Goal: Download file/media

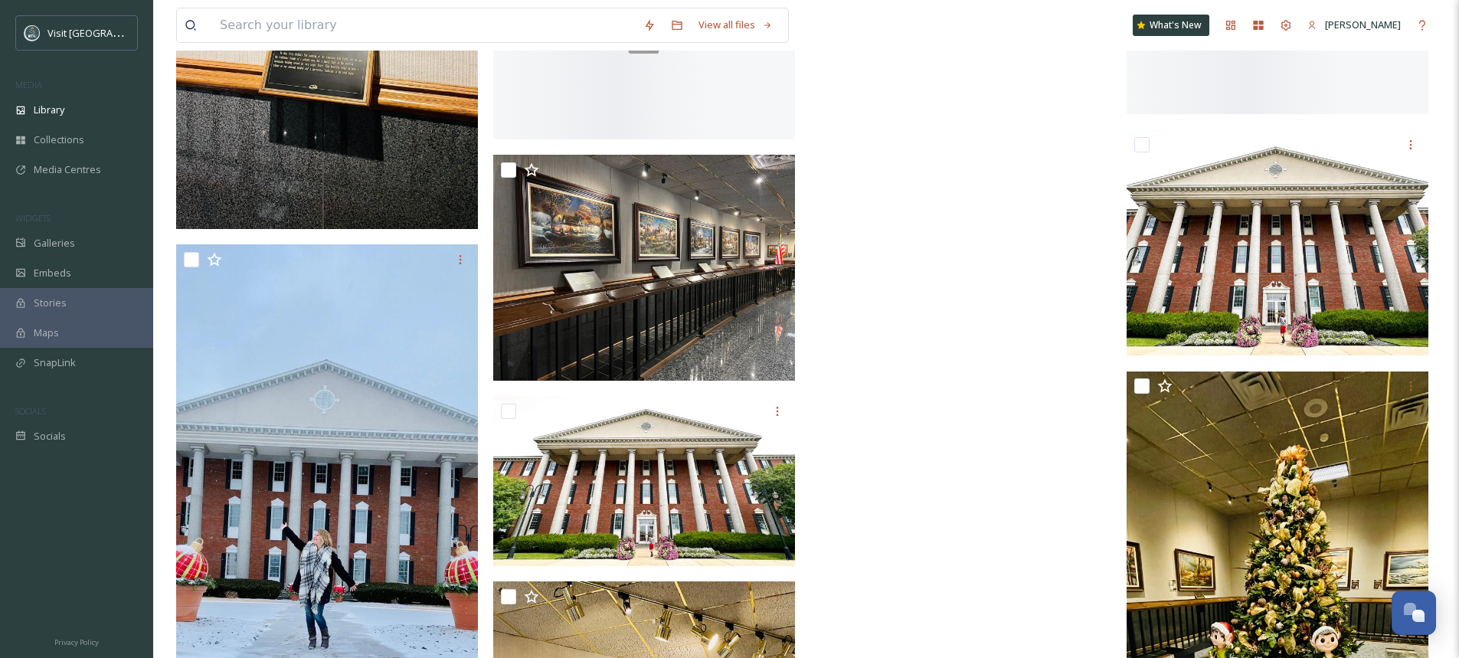
scroll to position [19681, 0]
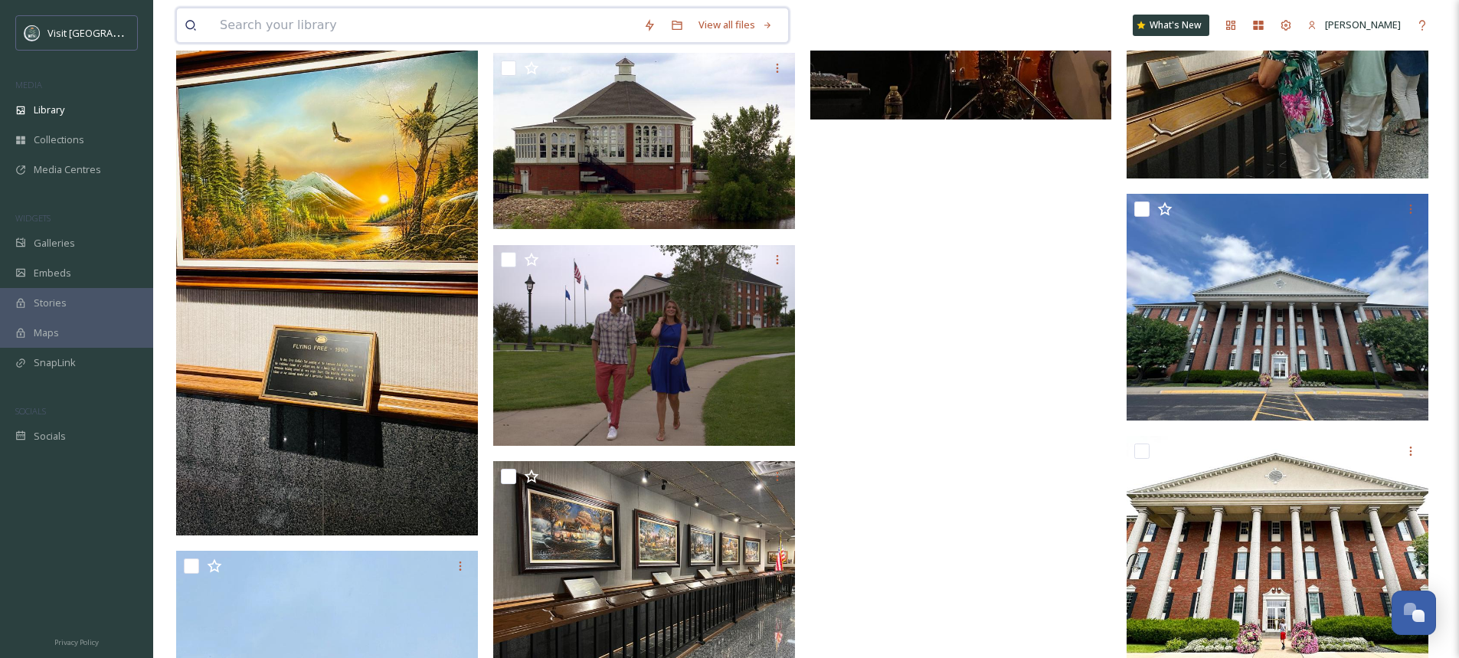
click at [353, 36] on input at bounding box center [424, 25] width 424 height 34
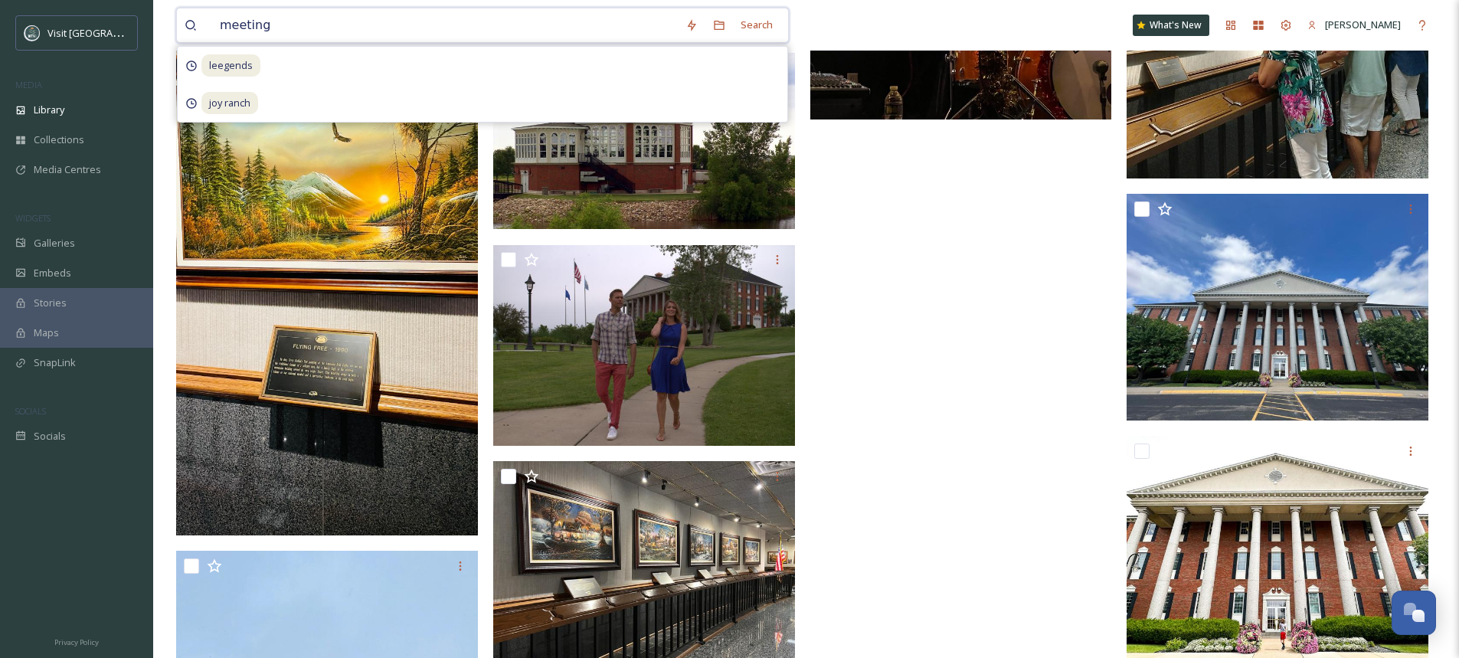
type input "meetings"
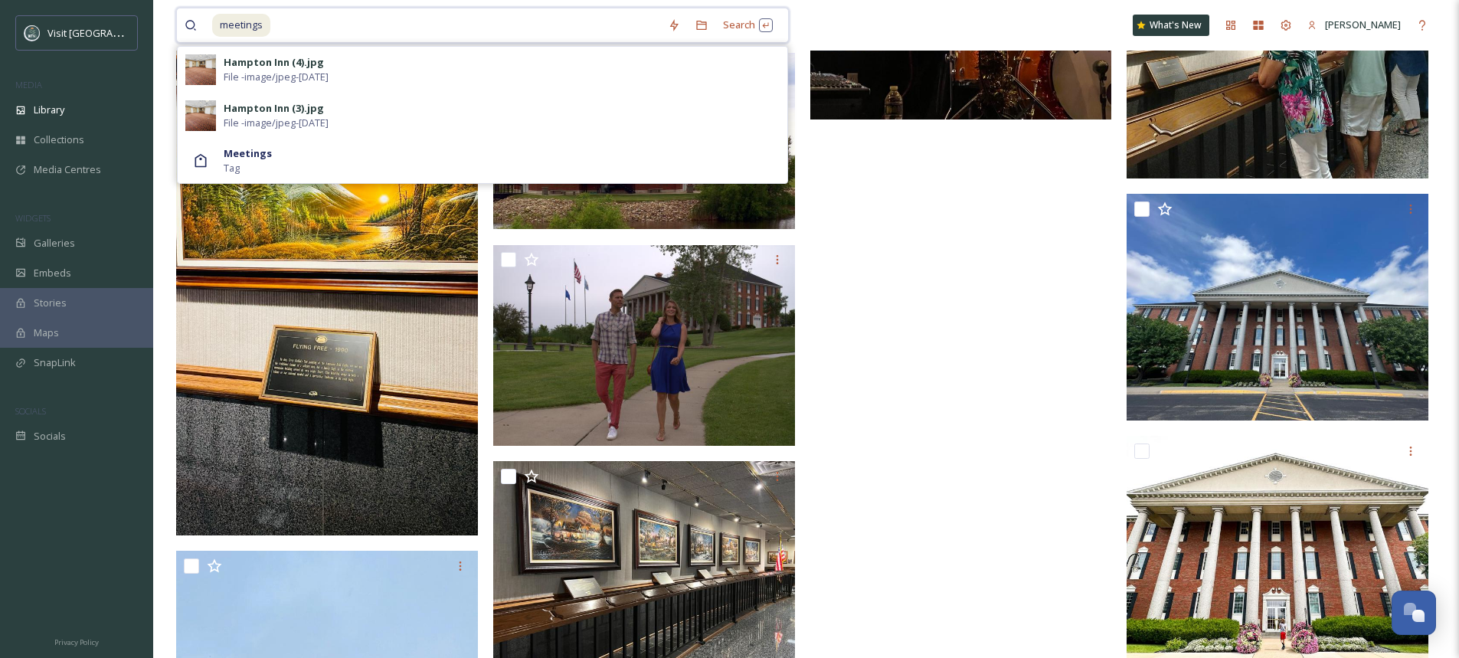
click at [291, 31] on input at bounding box center [466, 25] width 388 height 34
type input "m"
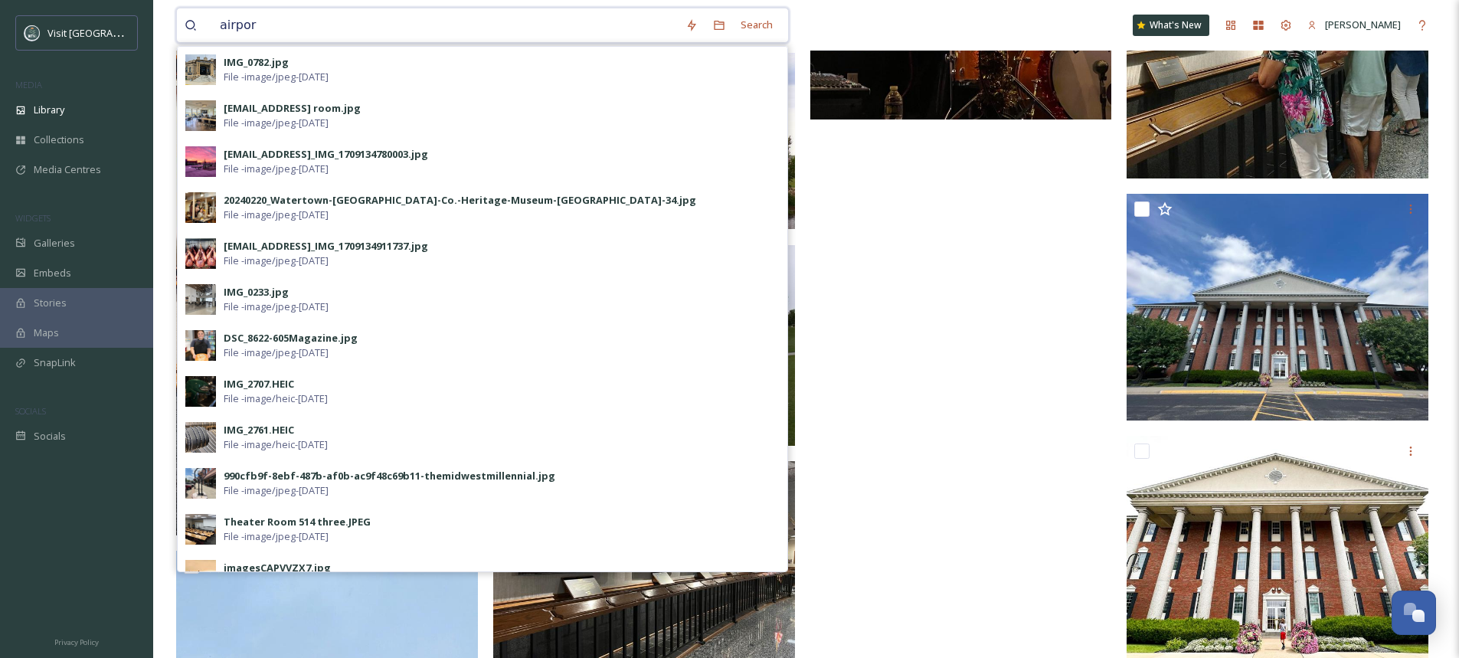
type input "airport"
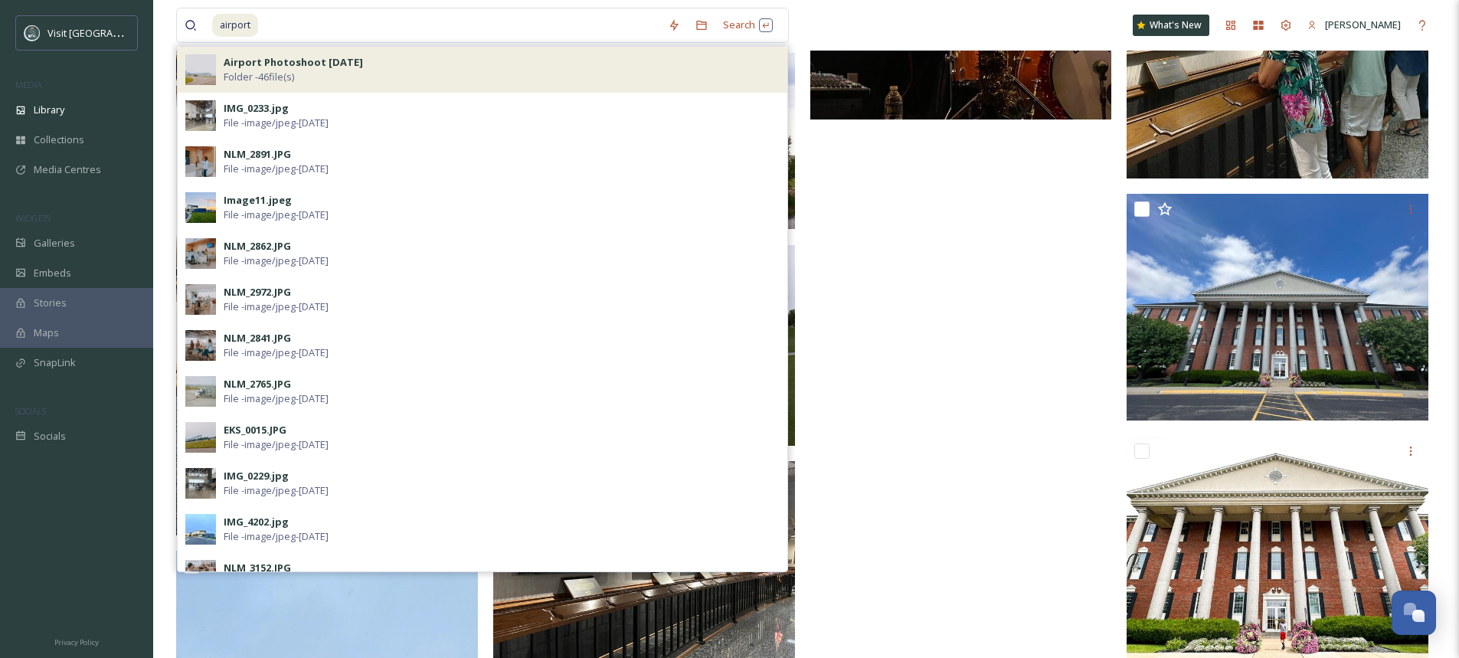
click at [316, 70] on div "Airport Photoshoot [DATE] Folder - 46 file(s)" at bounding box center [502, 69] width 556 height 29
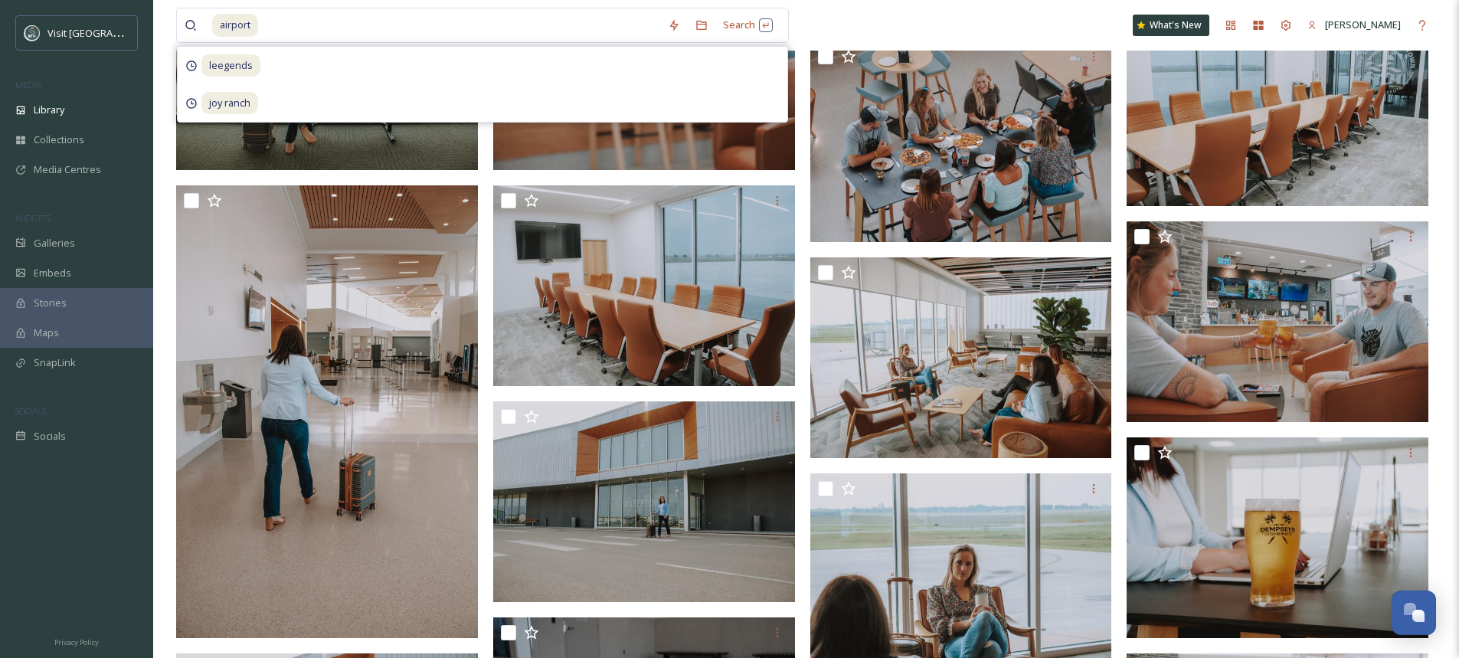
scroll to position [1089, 0]
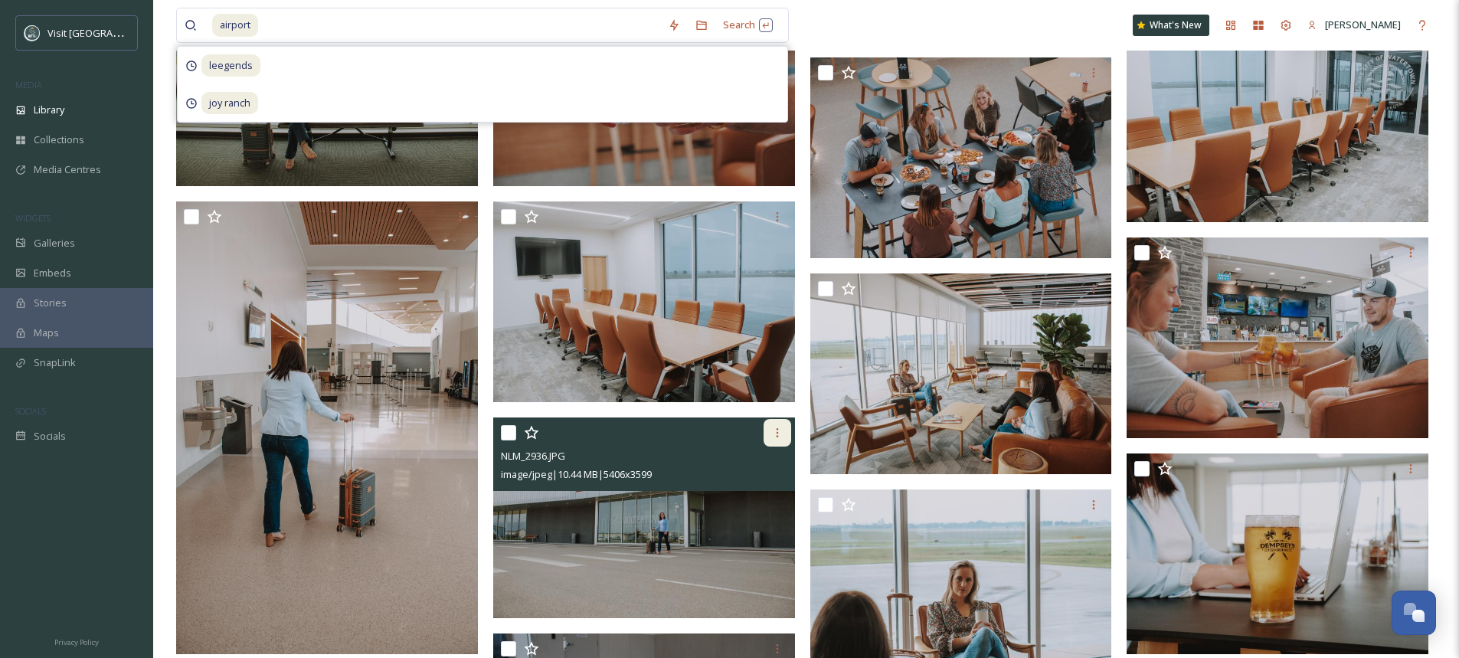
click at [777, 436] on icon at bounding box center [777, 432] width 2 height 9
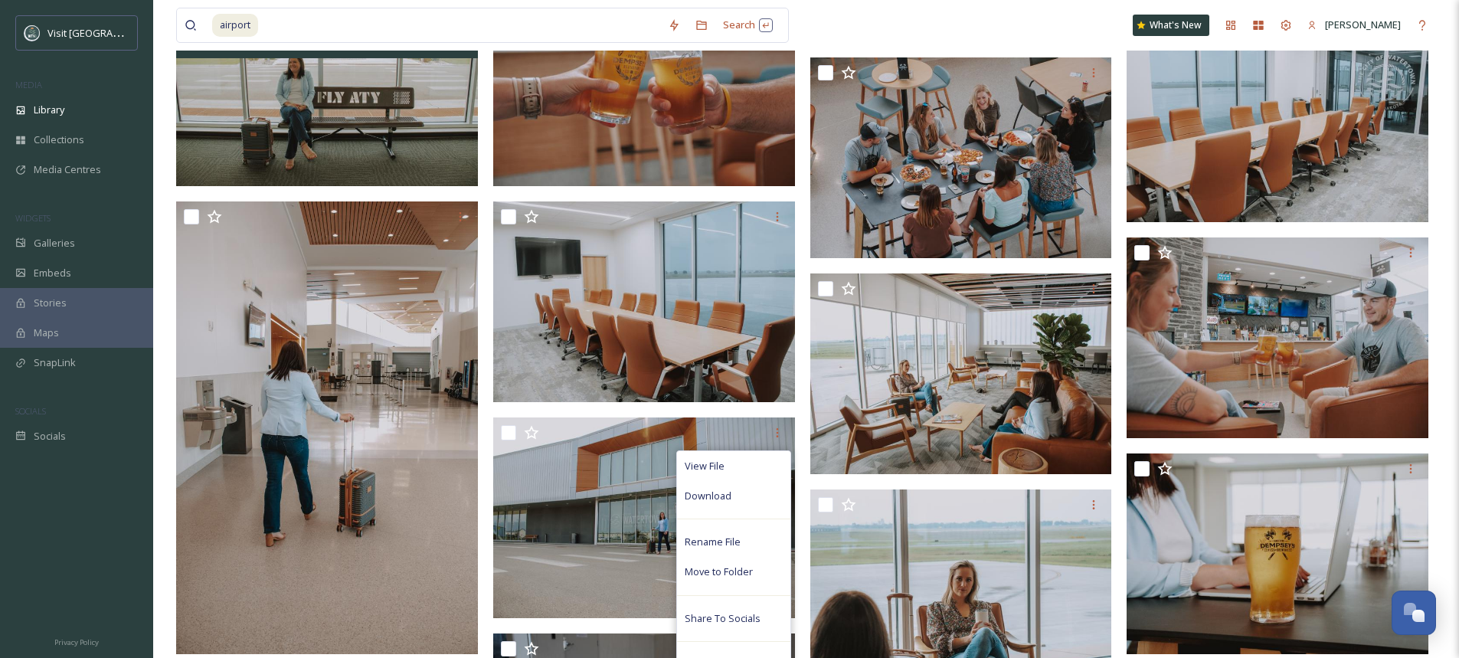
click at [330, 129] on img at bounding box center [327, 85] width 302 height 201
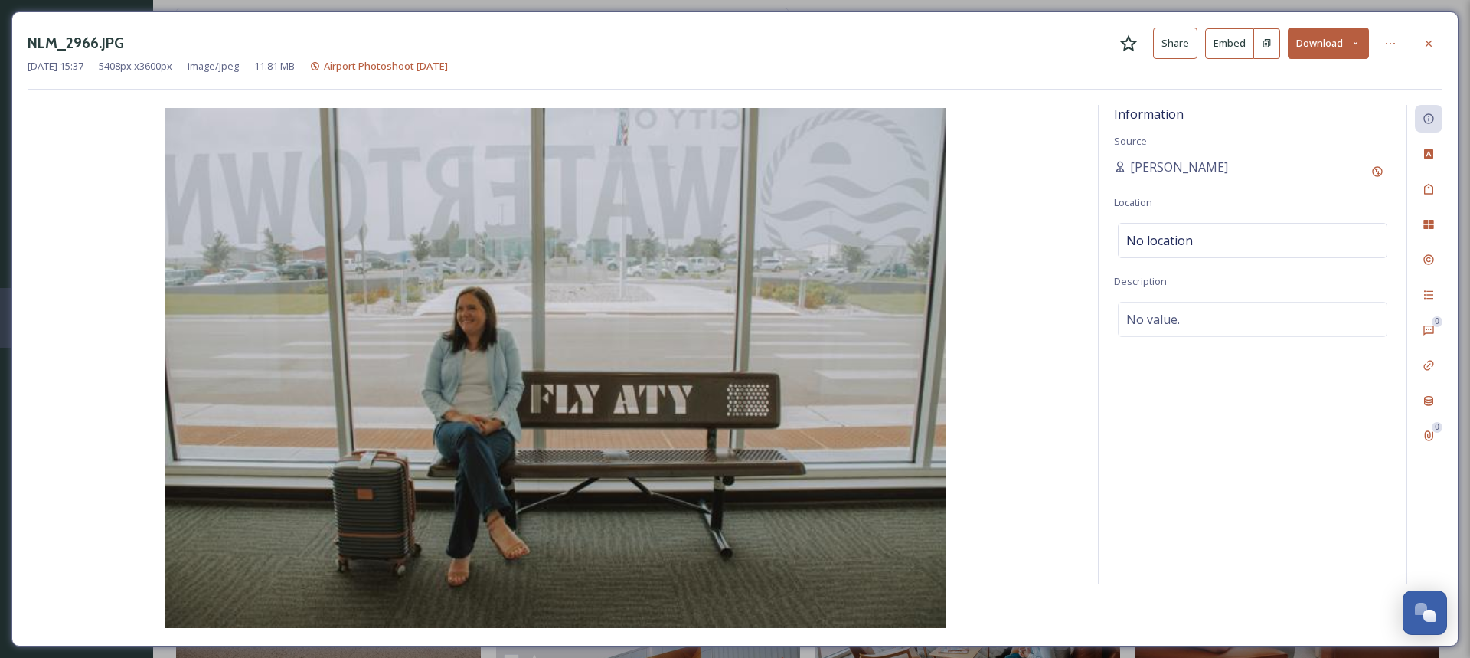
scroll to position [881, 0]
click at [1432, 47] on icon at bounding box center [1429, 44] width 12 height 12
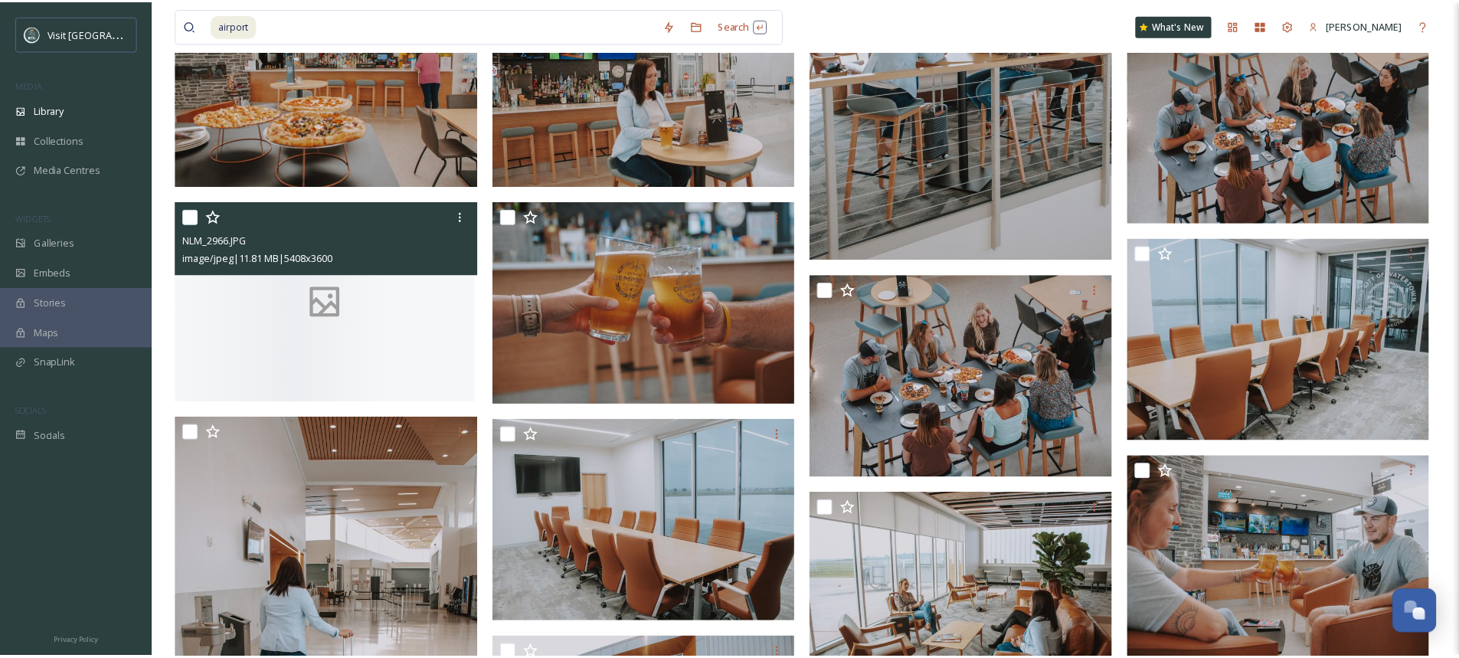
scroll to position [1097, 0]
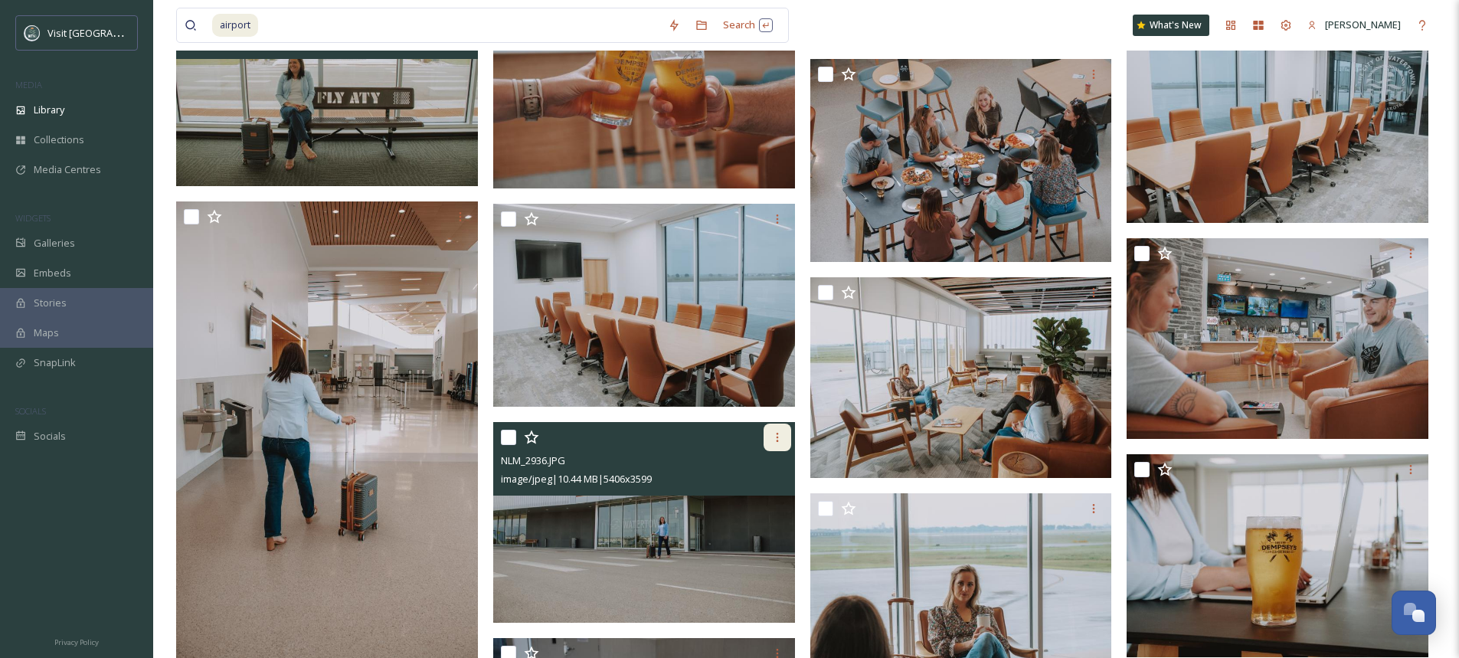
click at [780, 439] on icon at bounding box center [777, 437] width 12 height 12
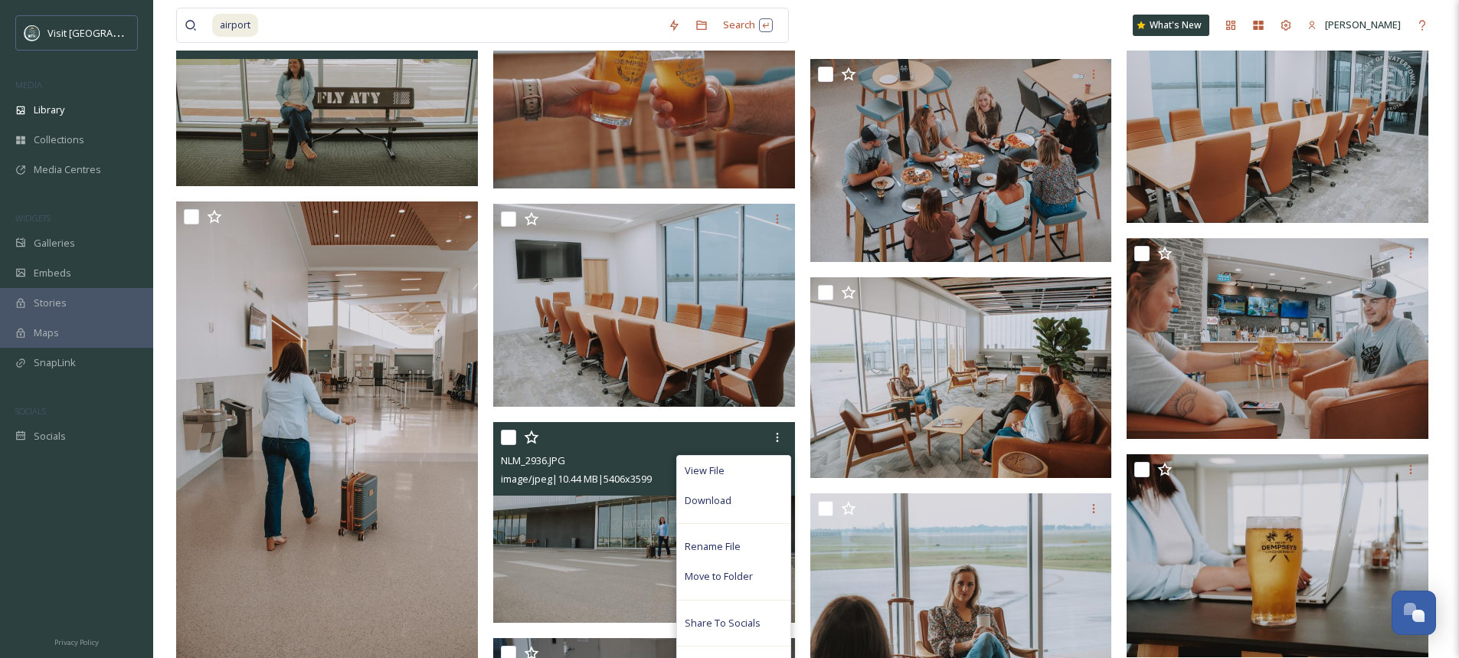
click at [626, 543] on img at bounding box center [644, 522] width 302 height 201
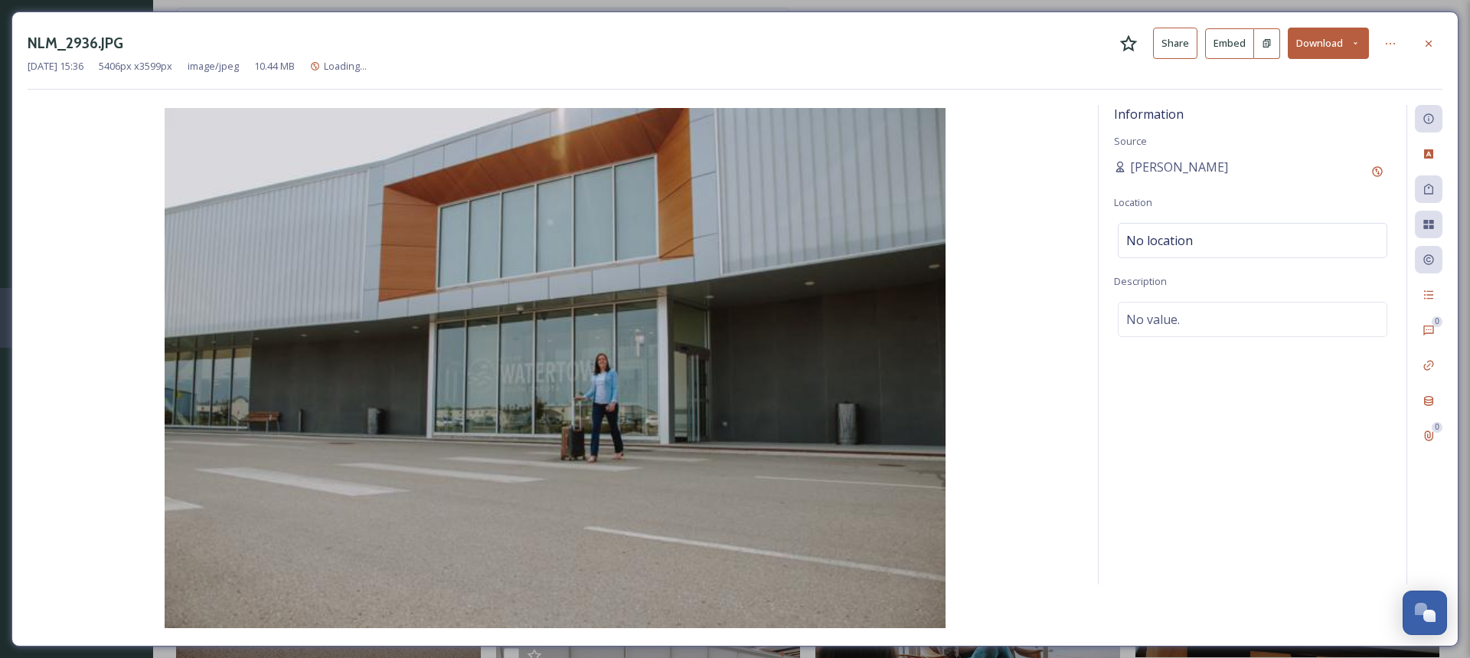
click at [1336, 36] on button "Download" at bounding box center [1328, 43] width 81 height 31
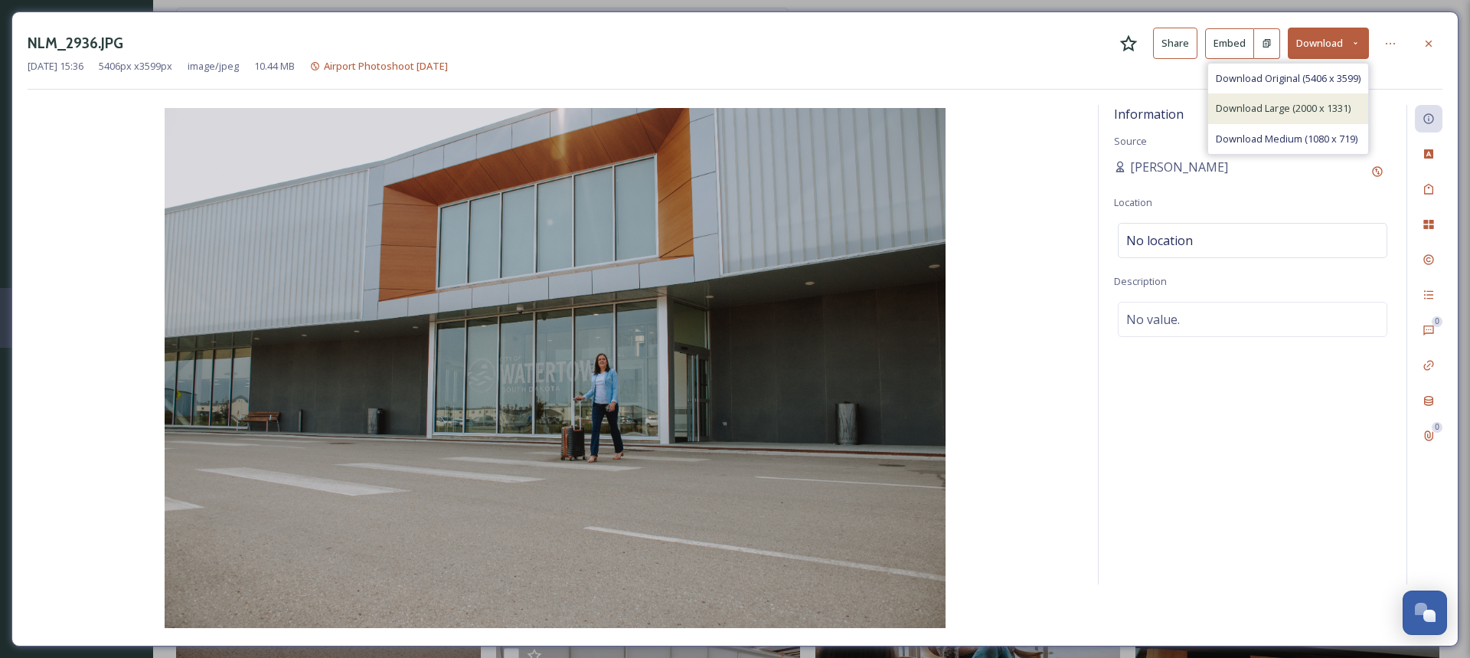
click at [1317, 114] on span "Download Large (2000 x 1331)" at bounding box center [1283, 108] width 135 height 15
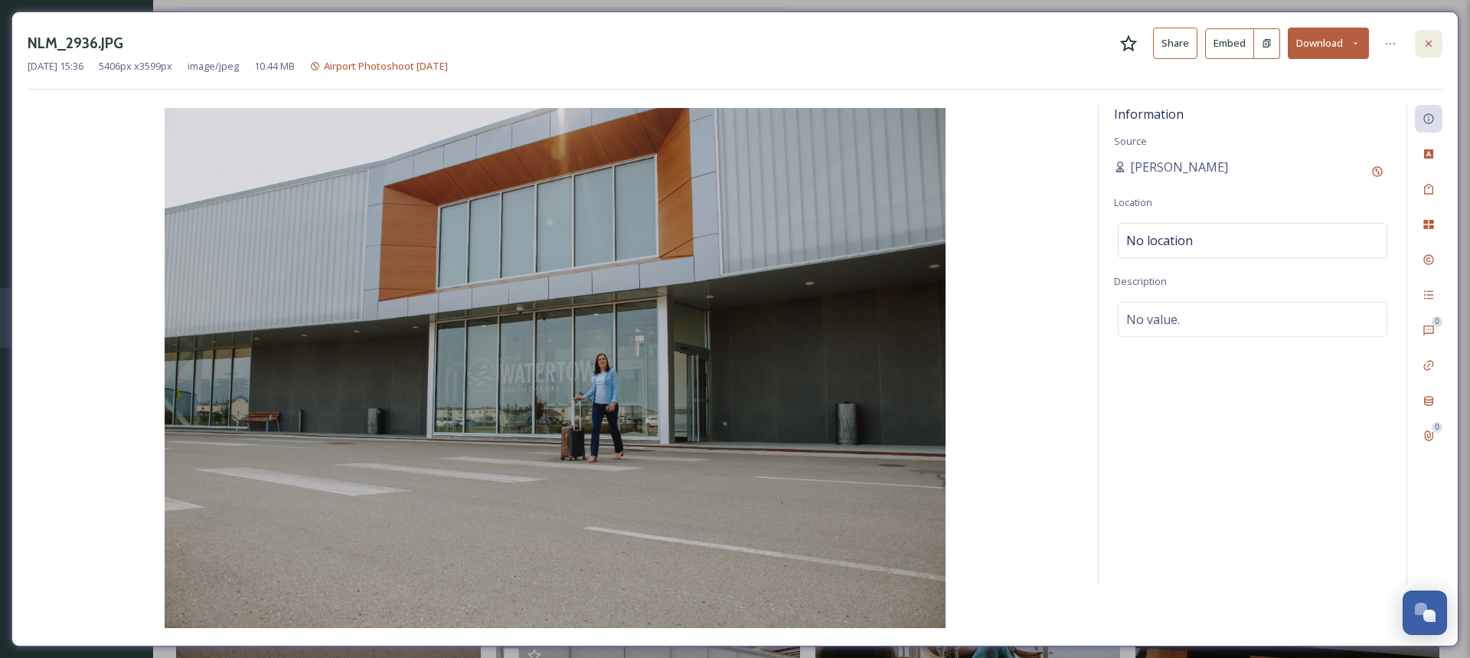
click at [1426, 41] on icon at bounding box center [1429, 44] width 12 height 12
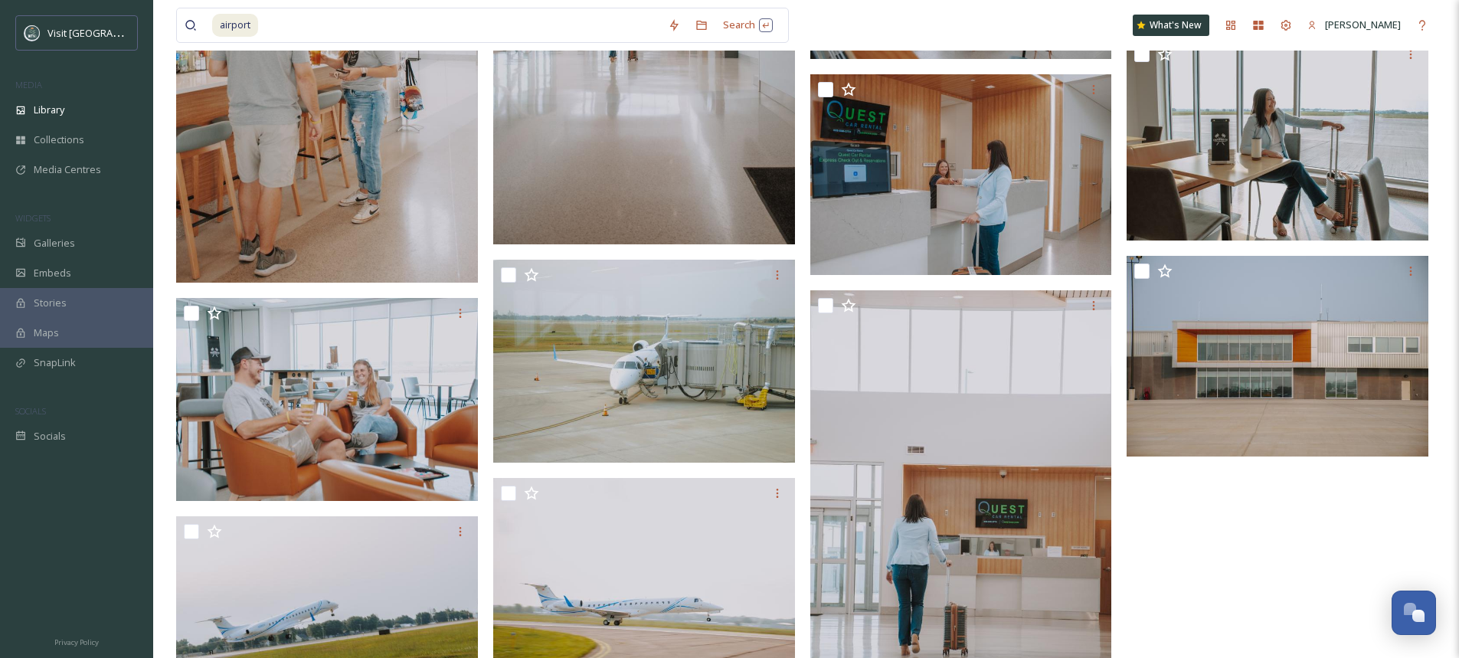
scroll to position [2246, 0]
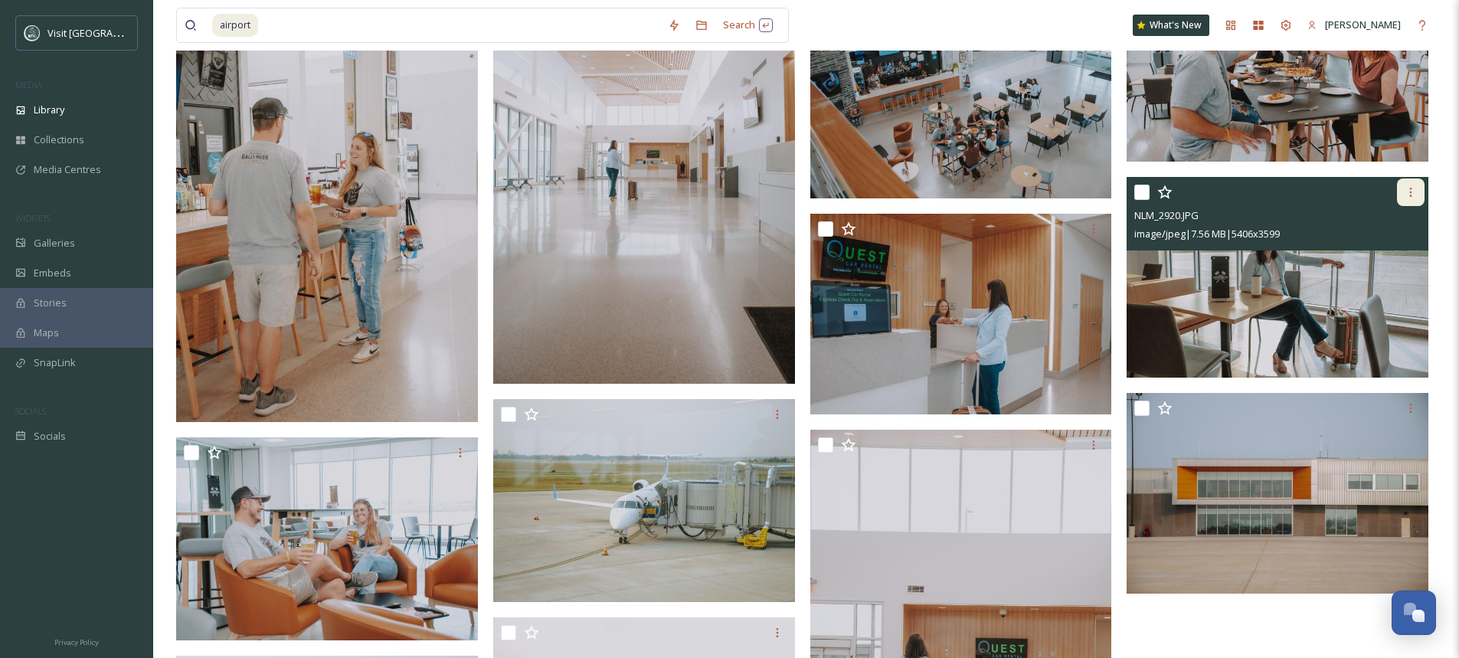
click at [1415, 195] on icon at bounding box center [1411, 192] width 12 height 12
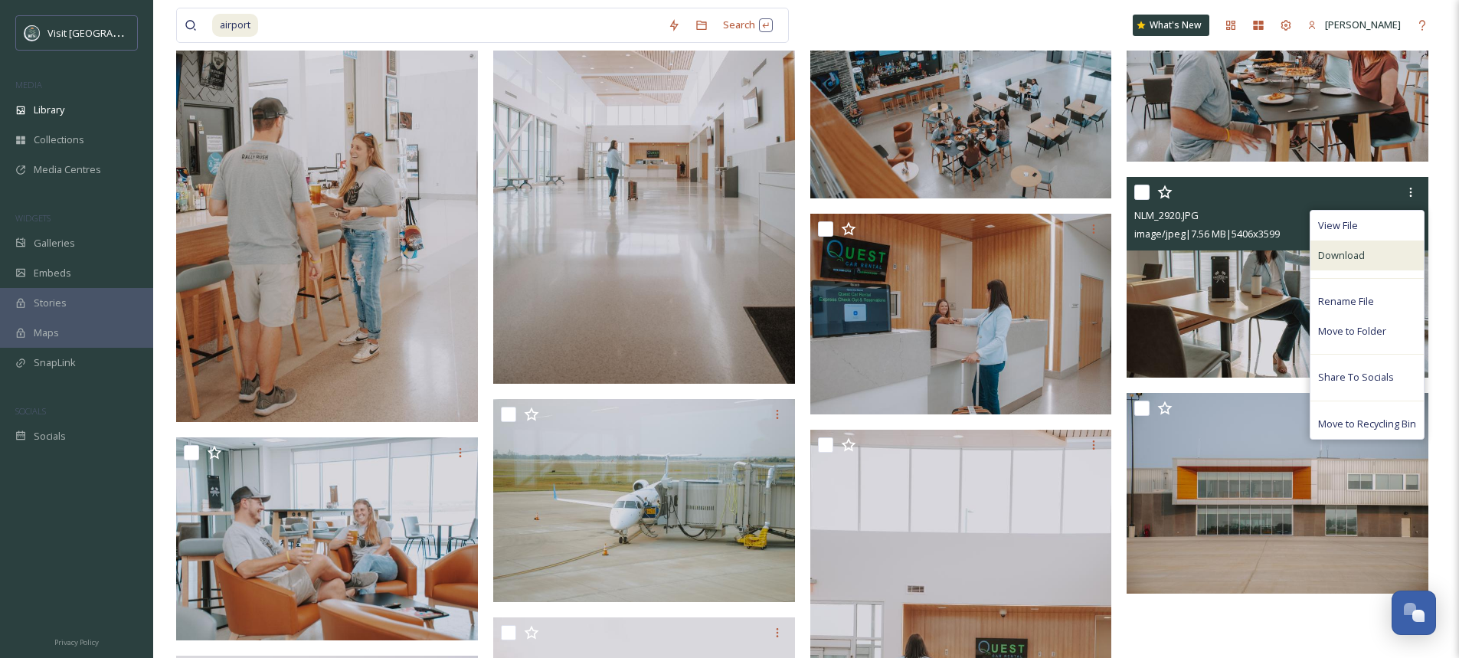
click at [1366, 263] on div "Download" at bounding box center [1366, 255] width 113 height 30
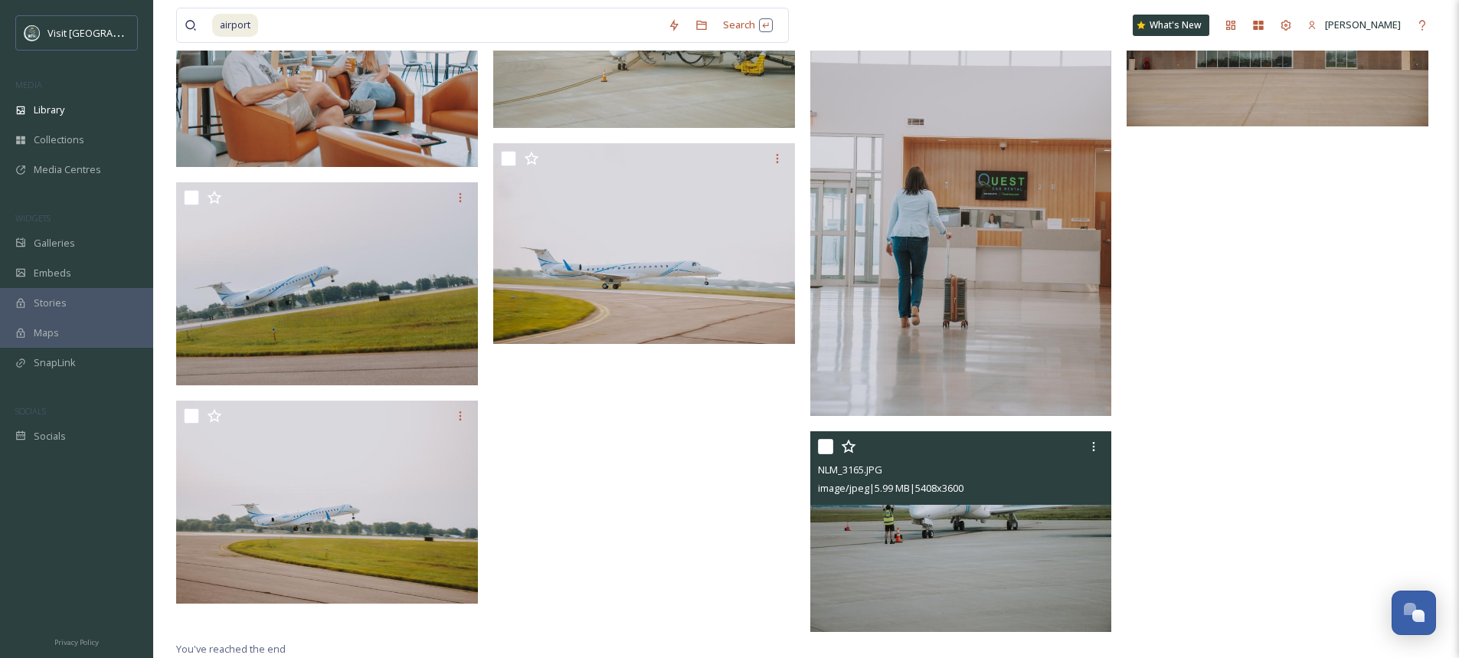
scroll to position [2713, 0]
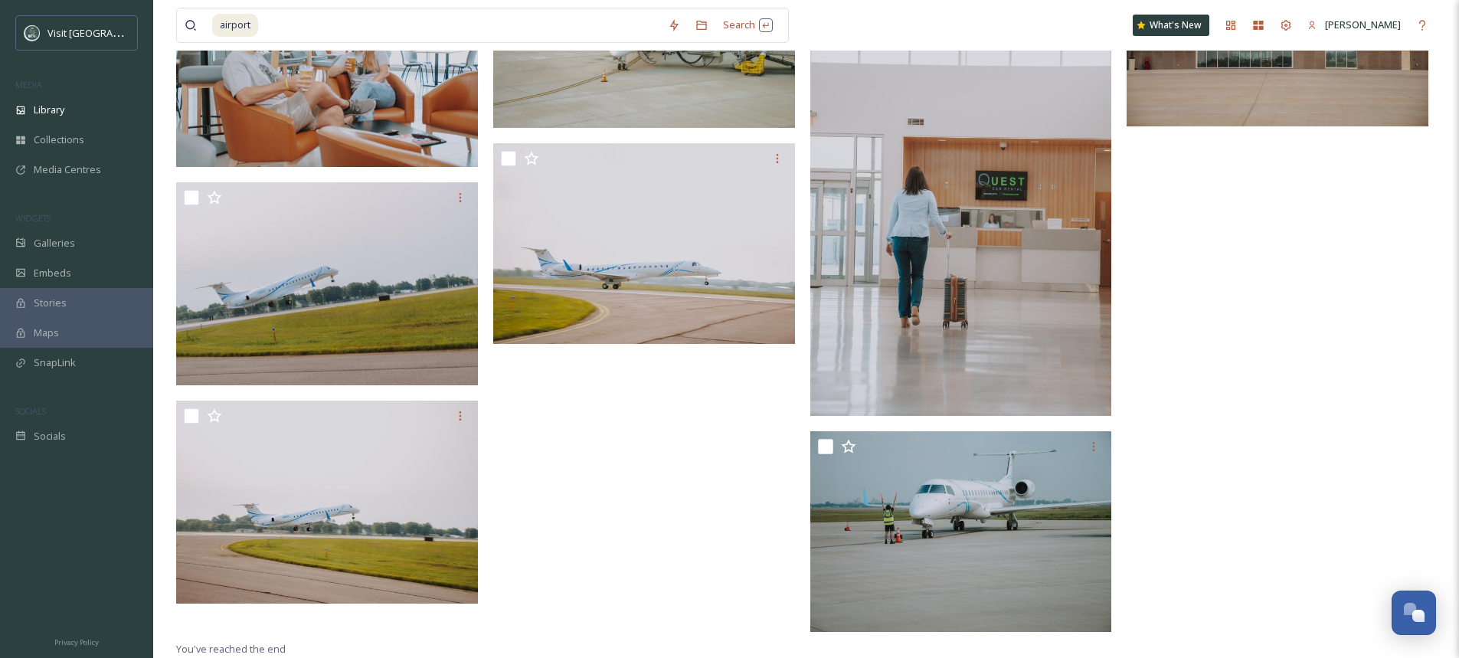
drag, startPoint x: 1202, startPoint y: 347, endPoint x: 1162, endPoint y: 278, distance: 79.6
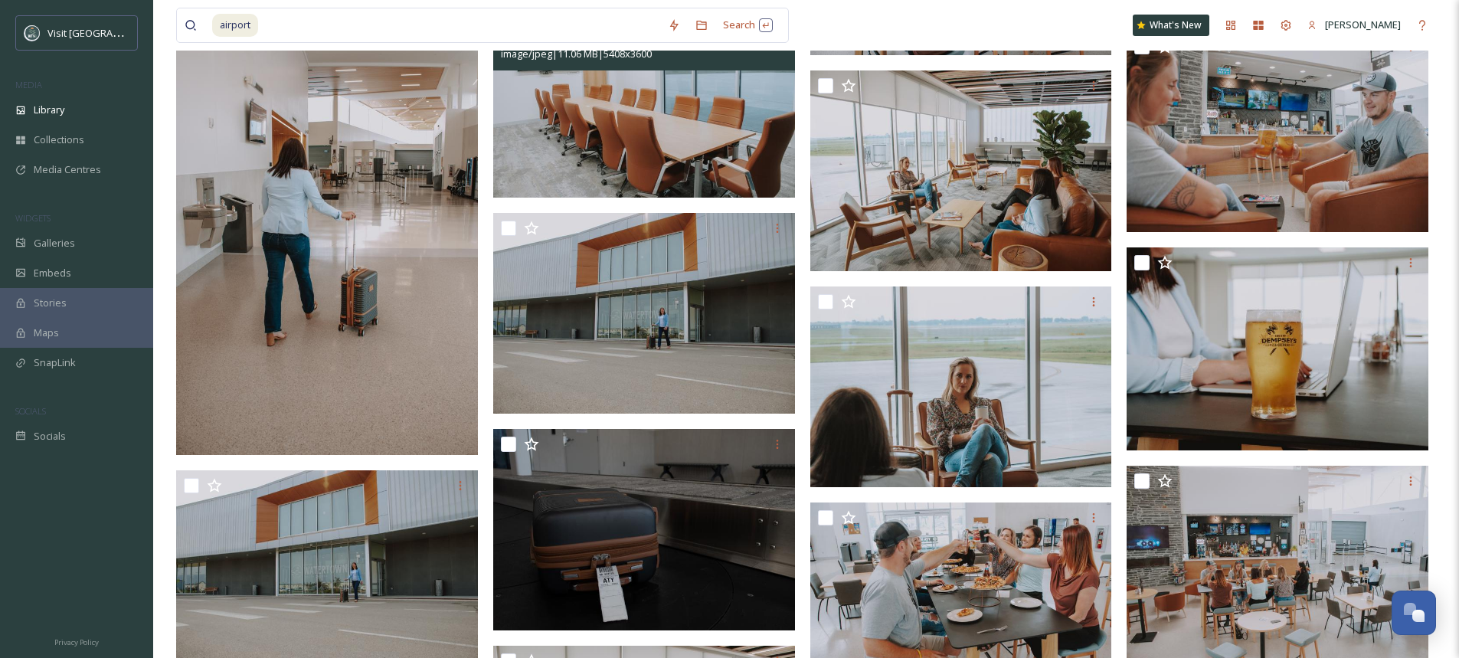
scroll to position [1104, 0]
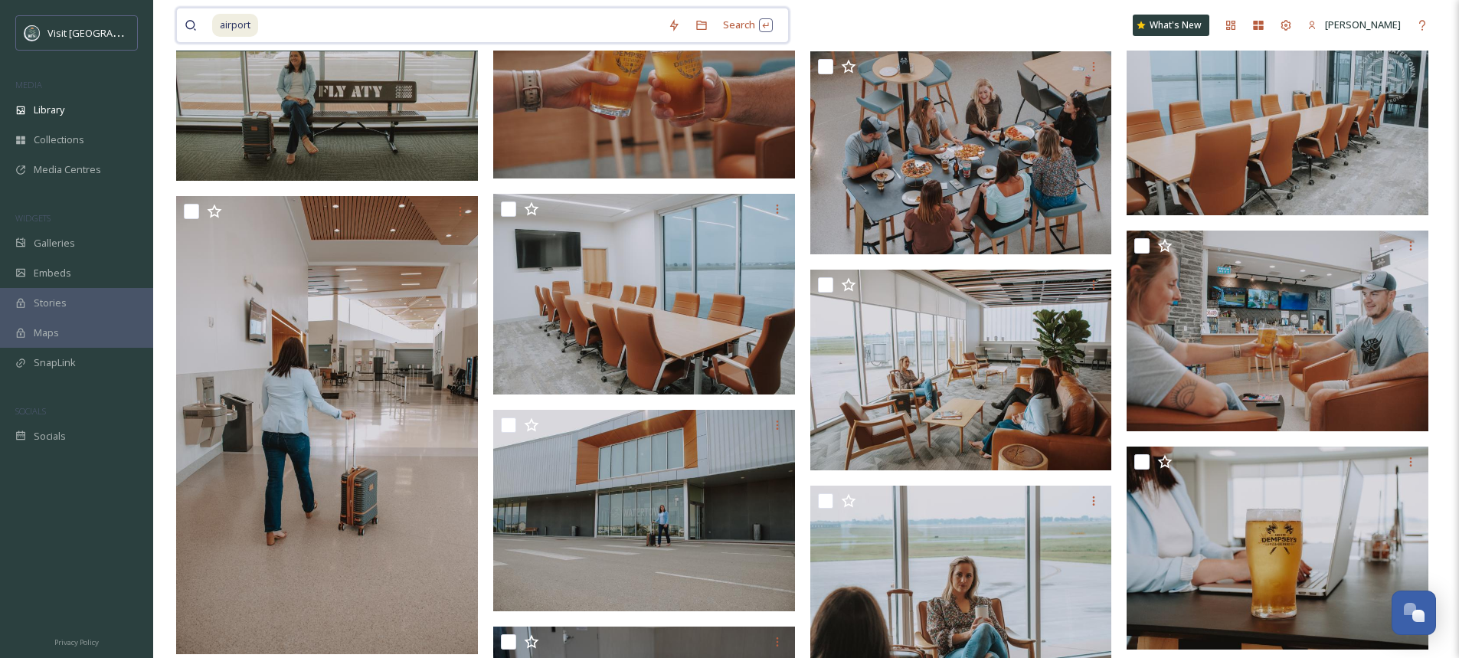
click at [356, 22] on input at bounding box center [460, 25] width 401 height 34
type input "a"
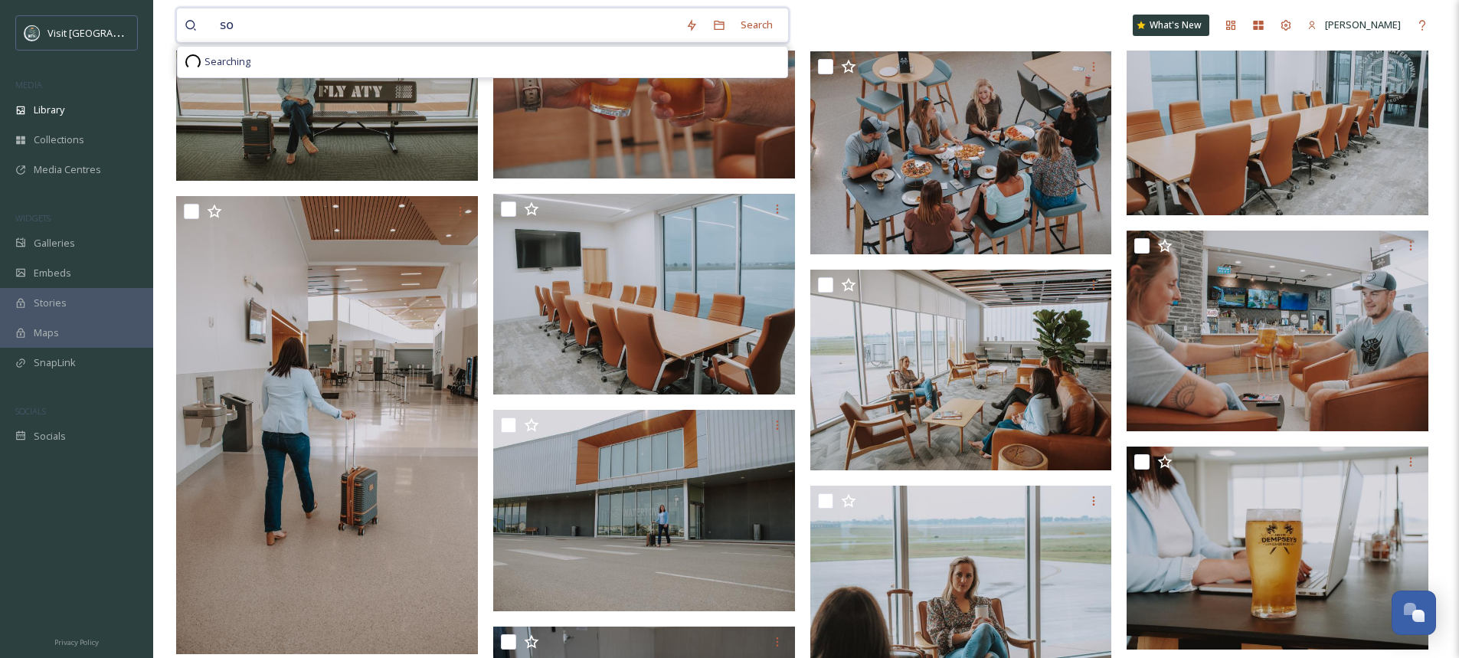
type input "s"
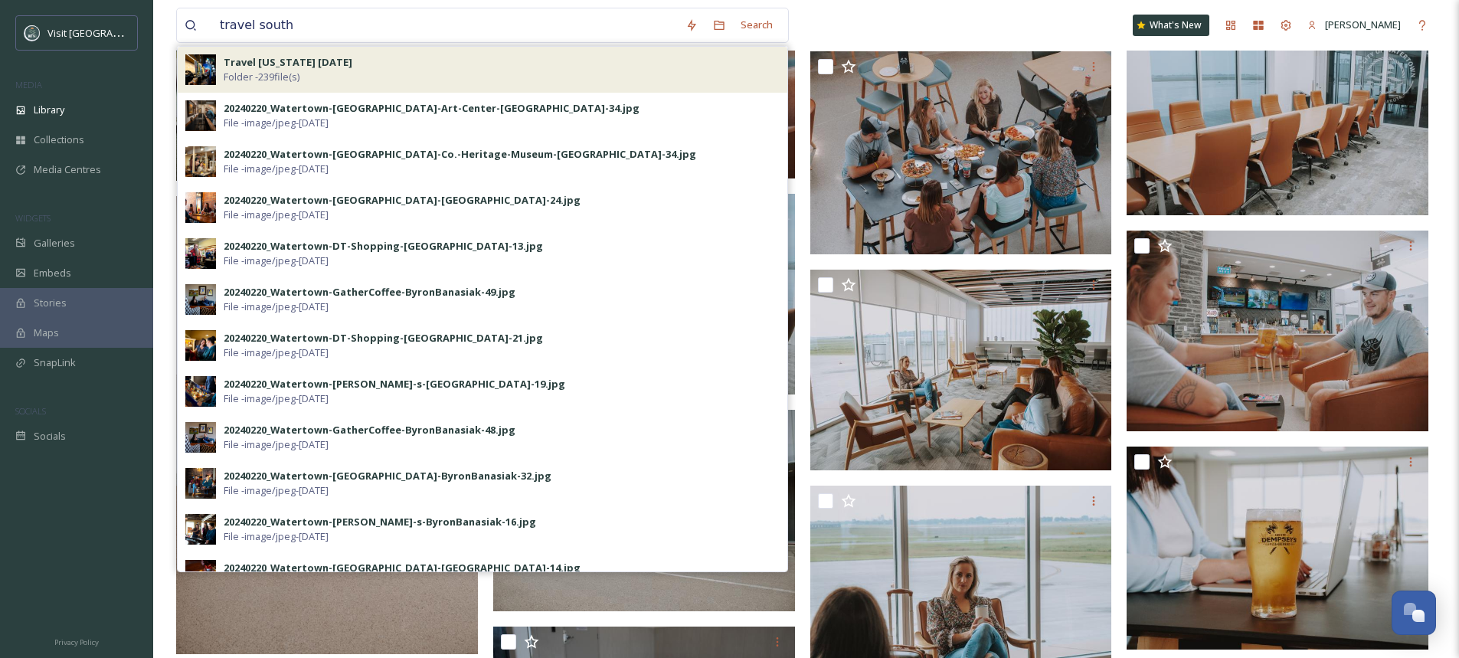
click at [378, 73] on div "Travel [US_STATE] [DATE] Folder - 239 file(s)" at bounding box center [502, 69] width 556 height 29
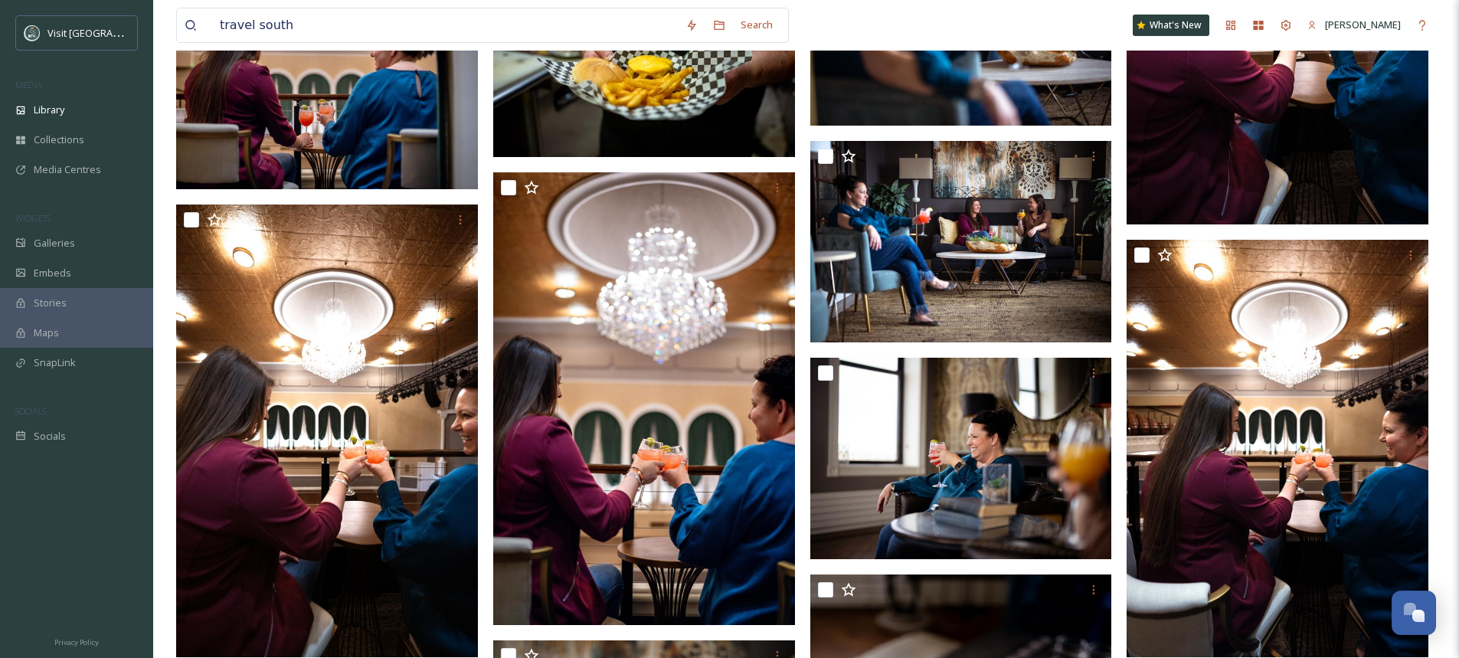
scroll to position [6586, 0]
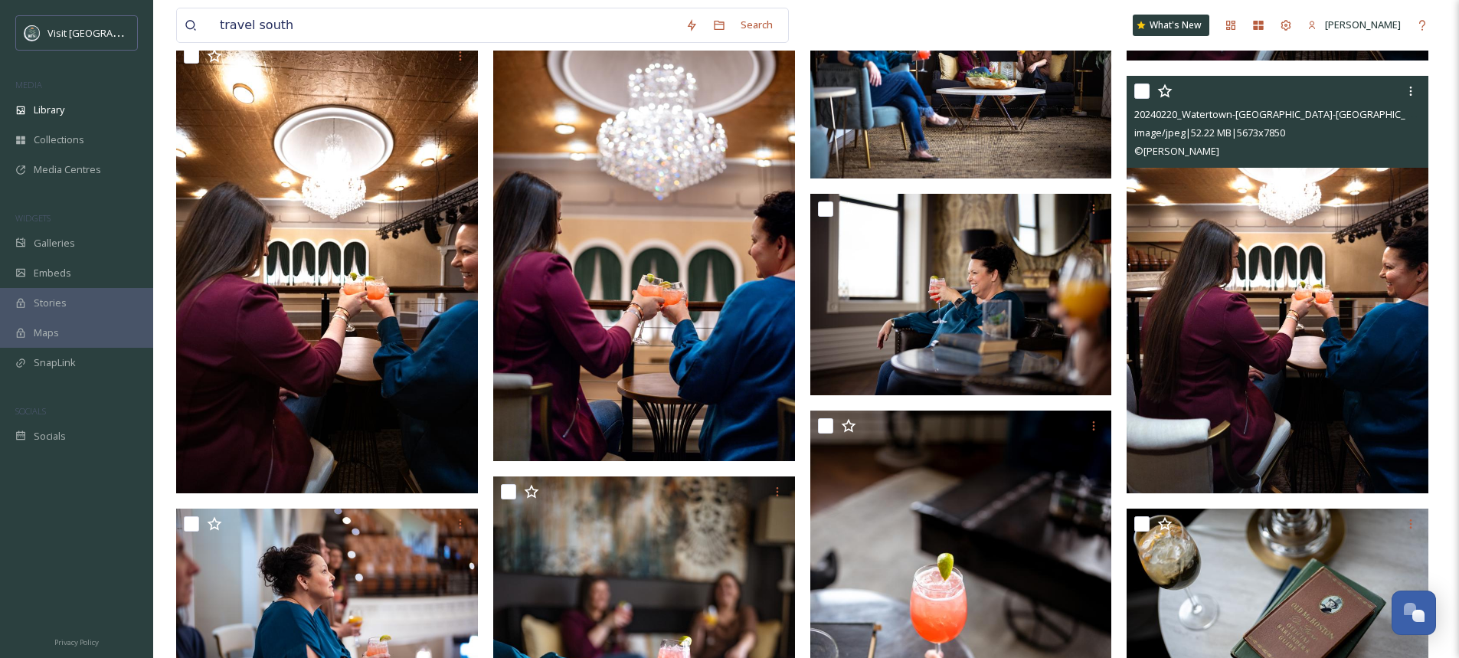
click at [1374, 236] on img at bounding box center [1278, 284] width 302 height 417
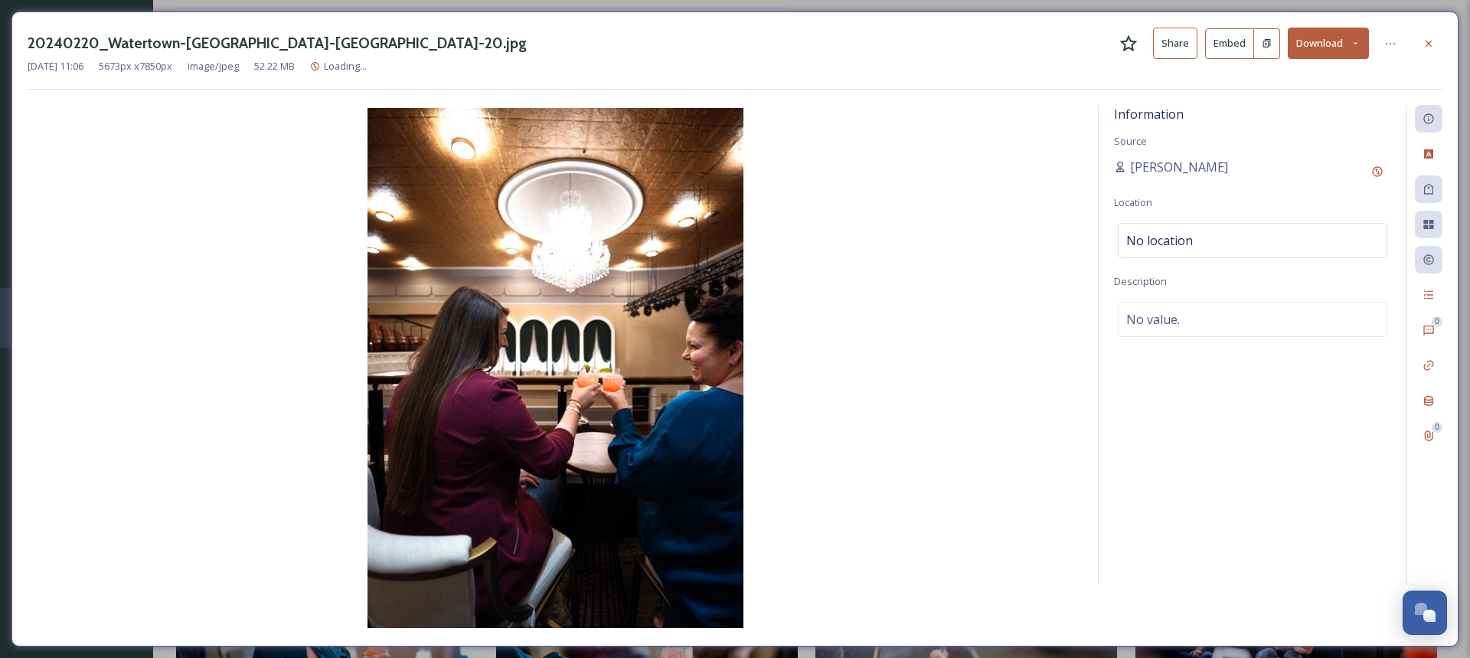
click at [1315, 35] on button "Download" at bounding box center [1328, 43] width 81 height 31
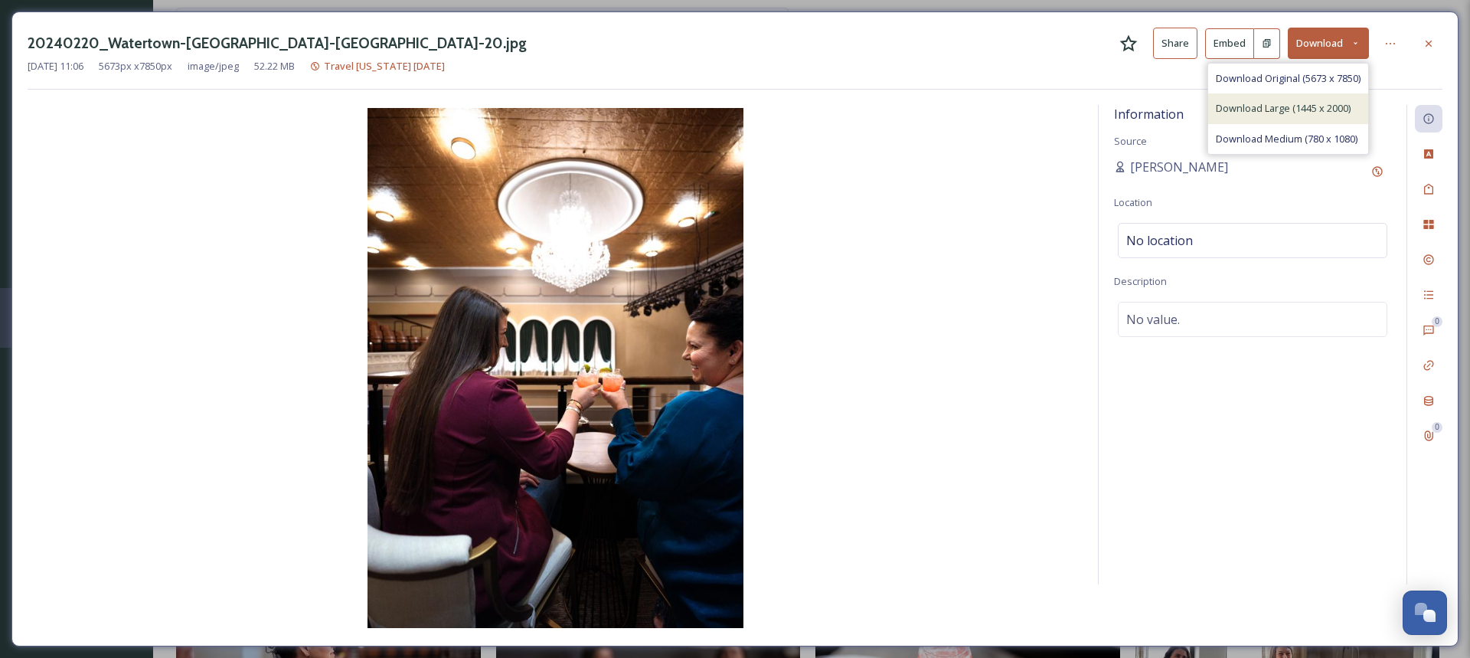
click at [1285, 100] on div "Download Large (1445 x 2000)" at bounding box center [1289, 108] width 160 height 30
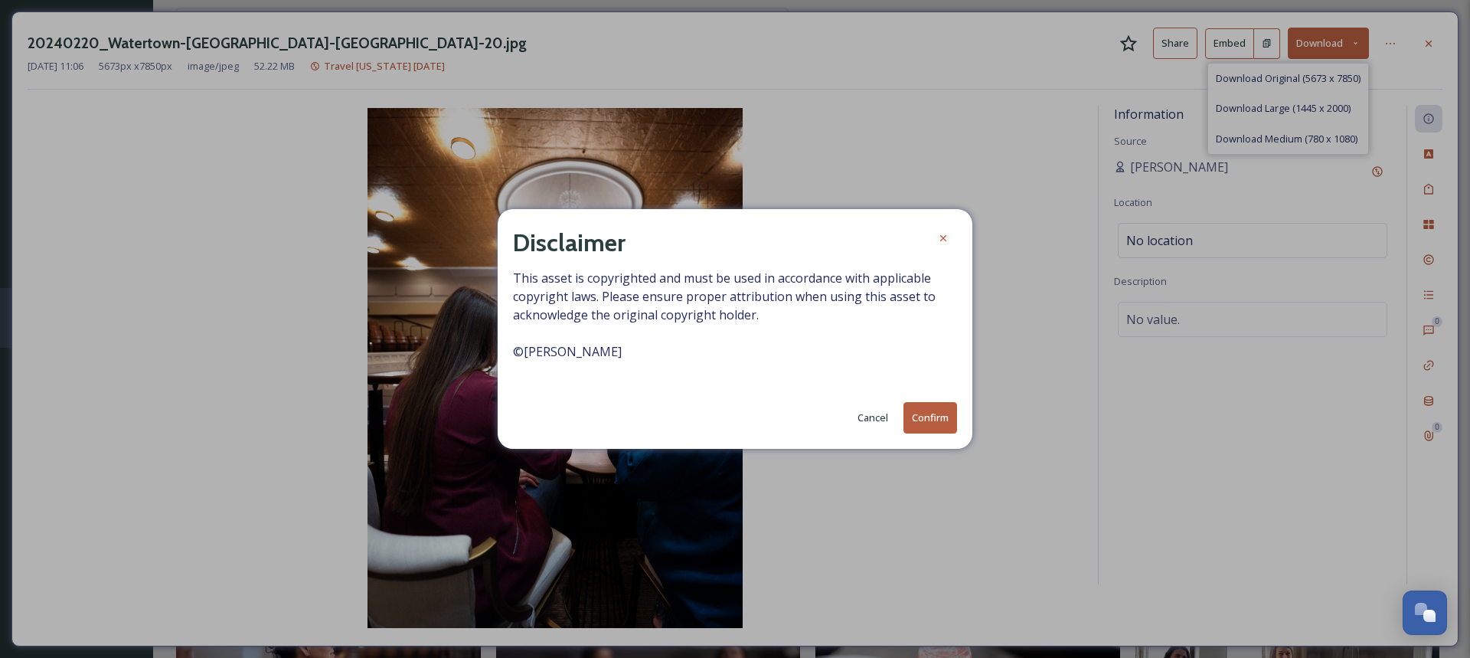
click at [935, 418] on button "Confirm" at bounding box center [931, 417] width 54 height 31
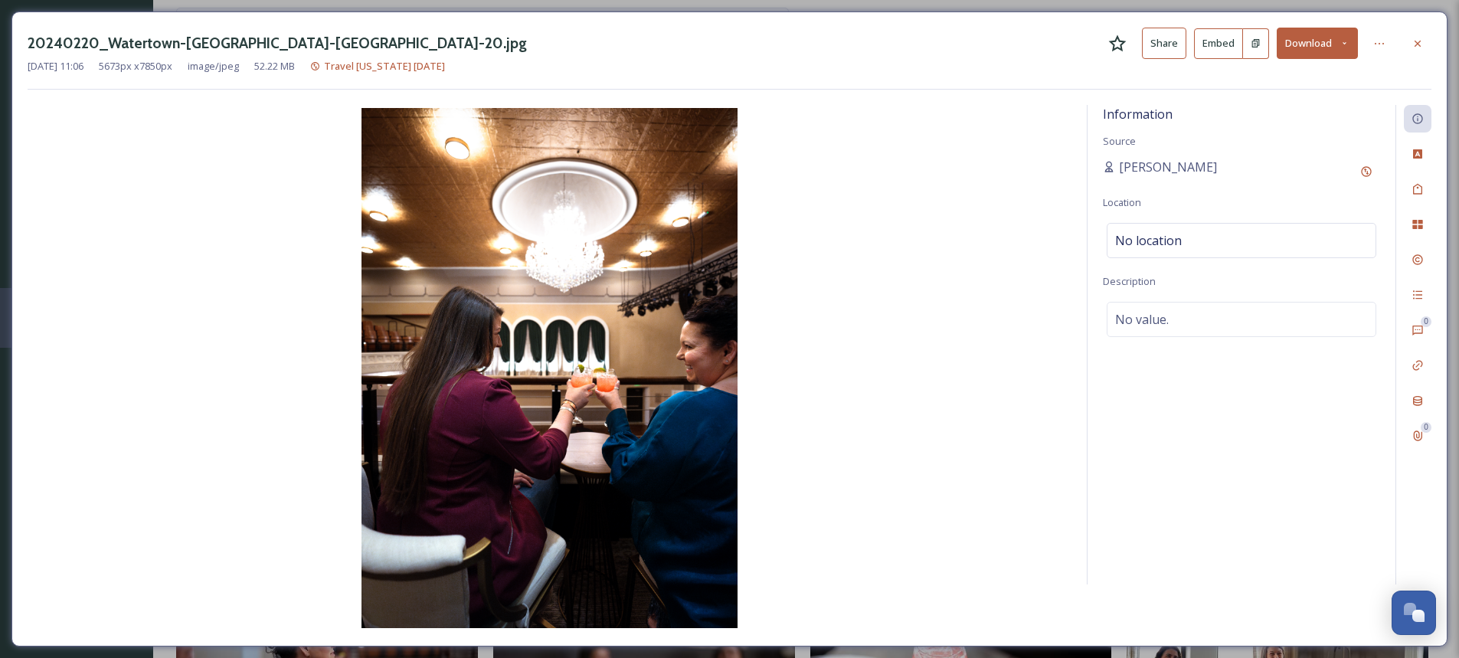
click at [126, 169] on img at bounding box center [550, 368] width 1044 height 520
click at [1415, 39] on icon at bounding box center [1417, 44] width 12 height 12
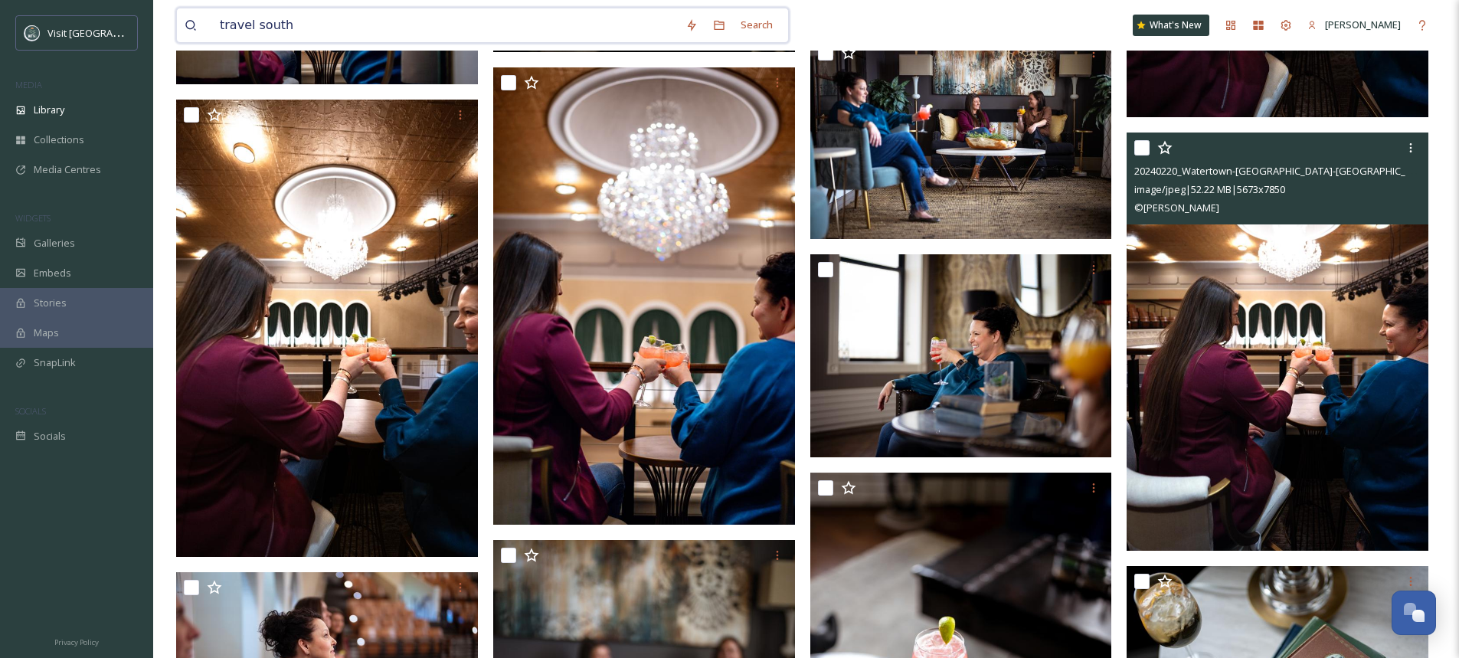
drag, startPoint x: 358, startPoint y: 34, endPoint x: 193, endPoint y: 25, distance: 165.0
click at [193, 25] on div "travel south" at bounding box center [431, 25] width 493 height 34
type input "joy ranch"
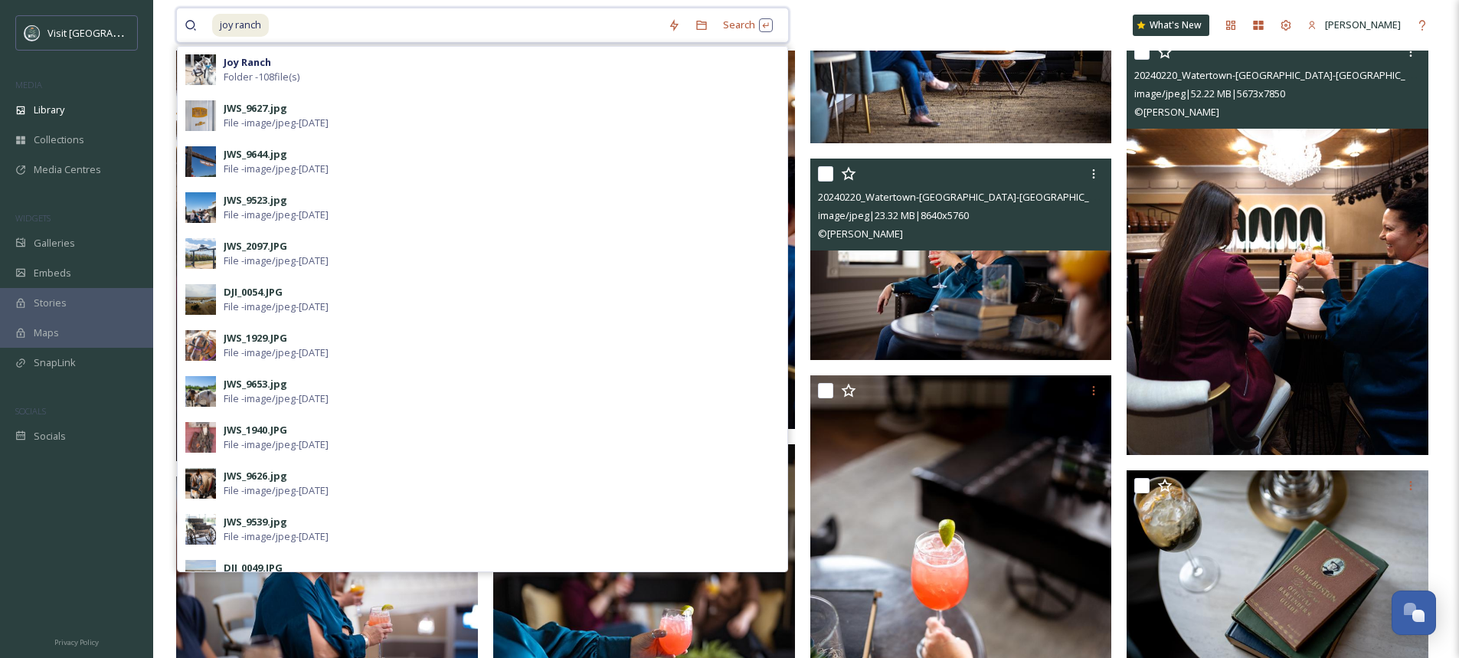
scroll to position [6969, 0]
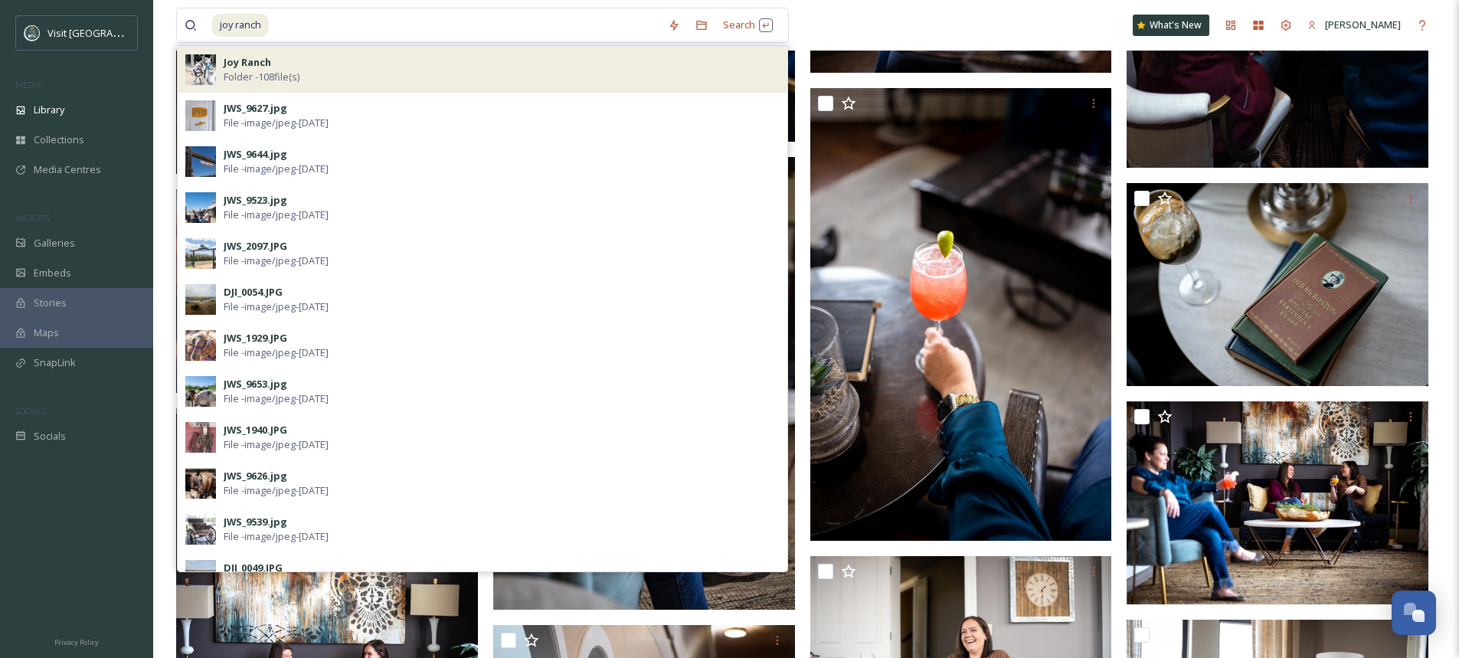
click at [391, 86] on div "Joy Ranch Folder - 108 file(s)" at bounding box center [483, 70] width 610 height 46
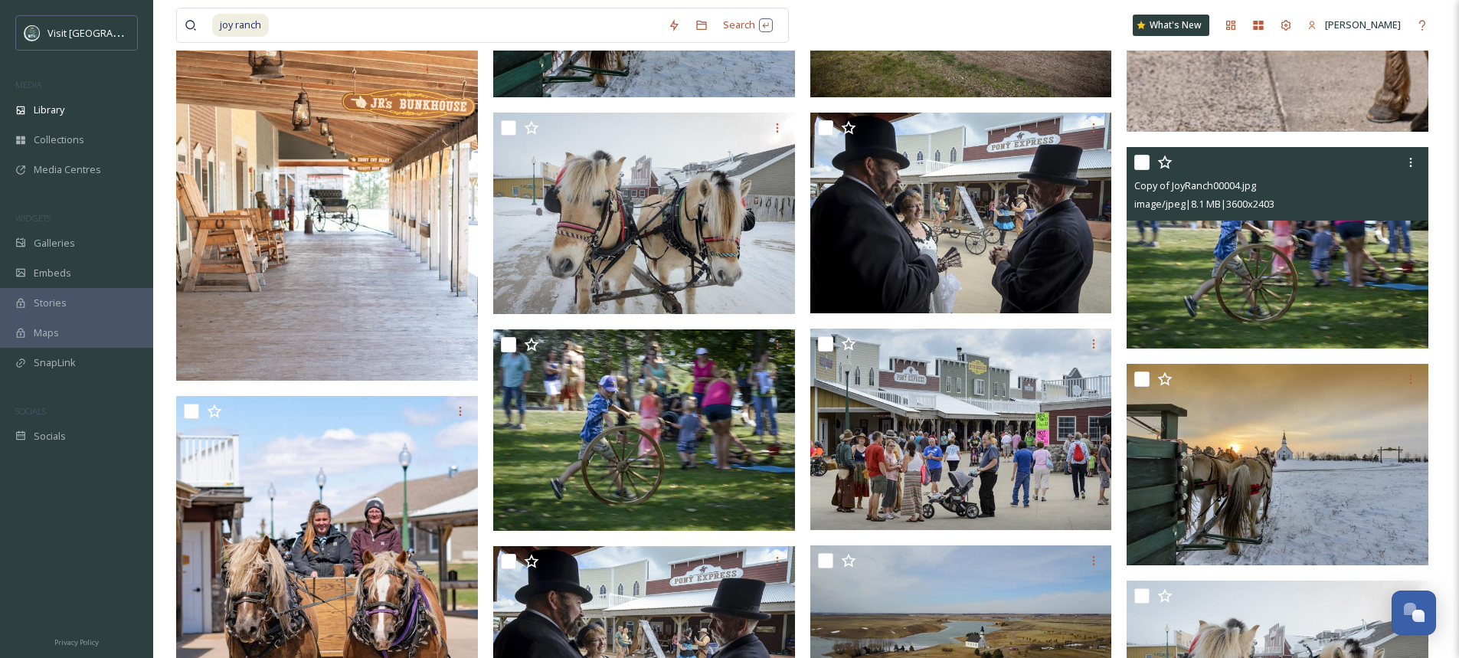
scroll to position [6303, 0]
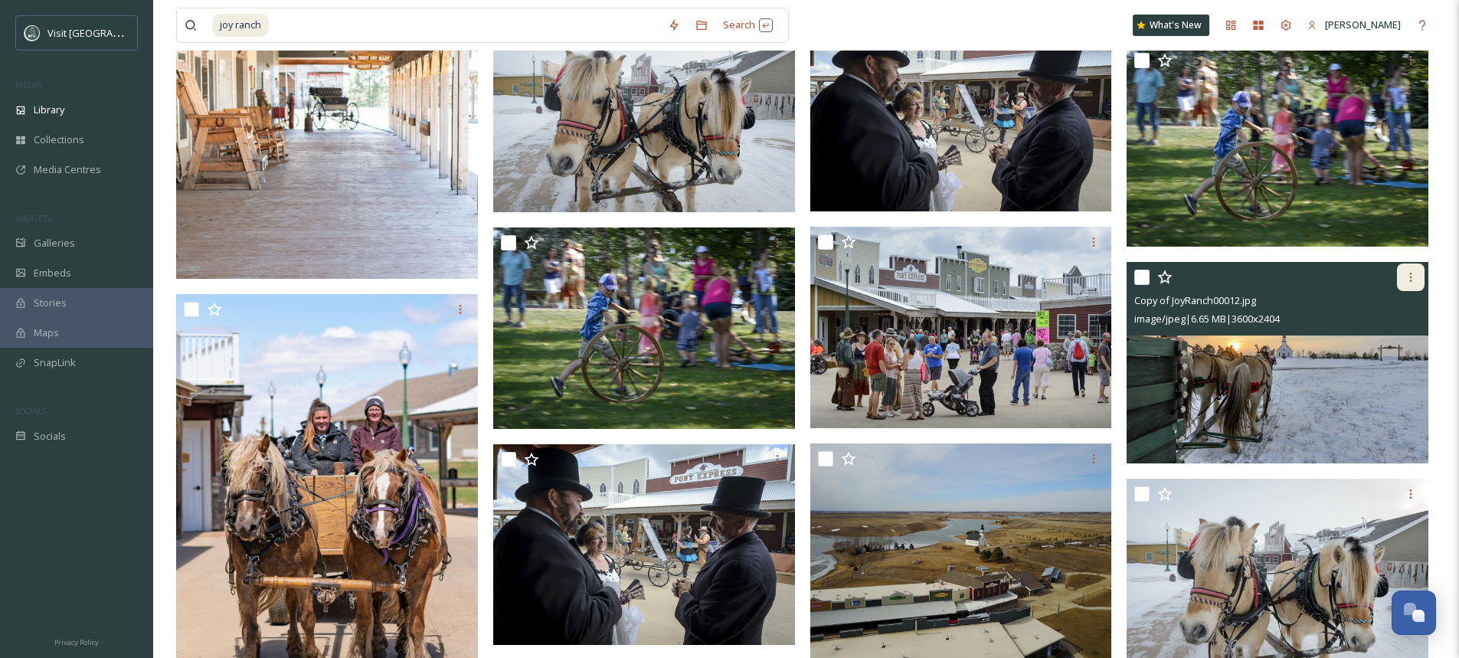
click at [1416, 276] on icon at bounding box center [1411, 277] width 12 height 12
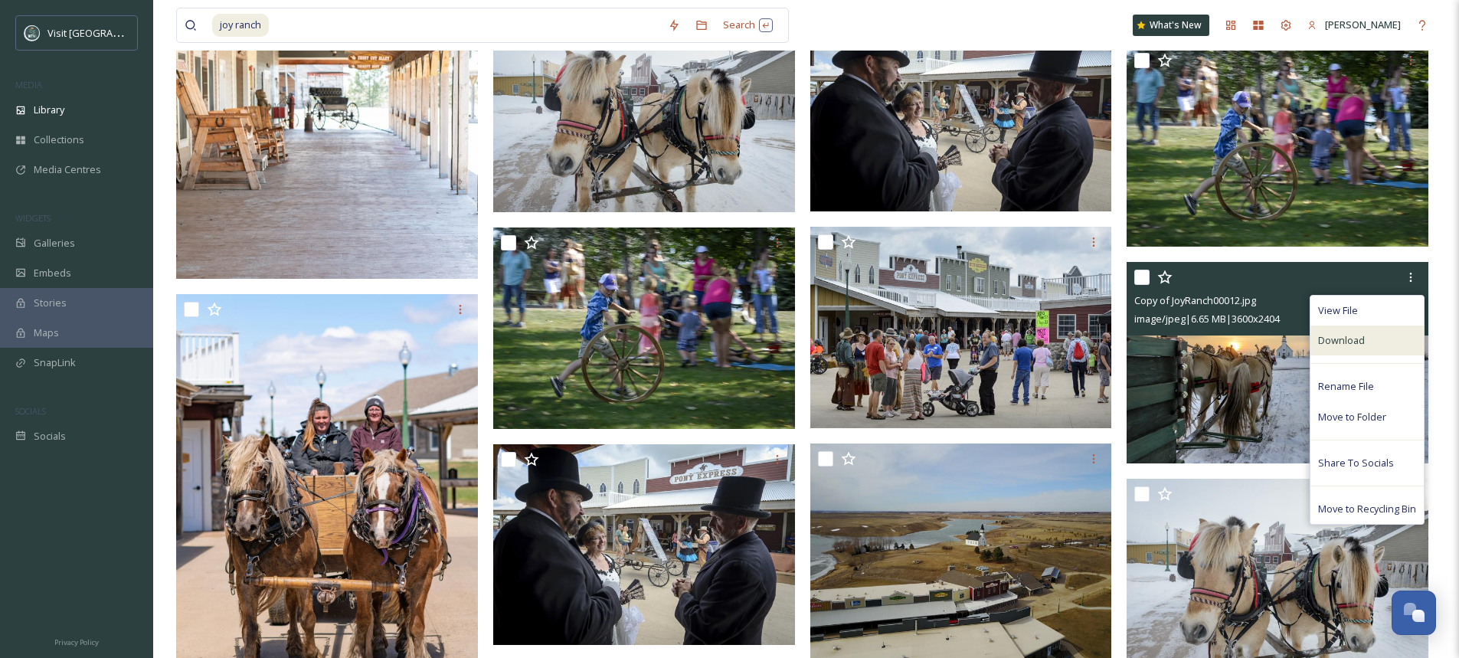
click at [1375, 348] on div "Download" at bounding box center [1366, 340] width 113 height 30
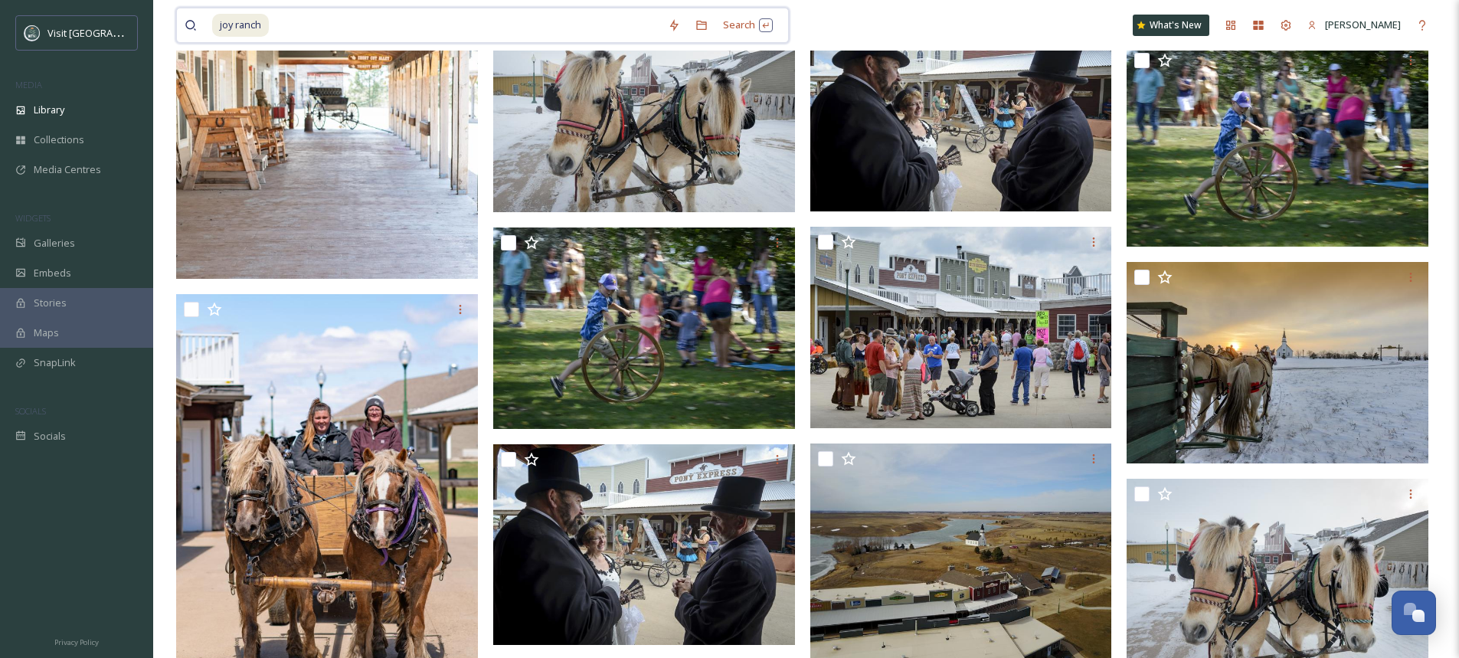
click at [289, 21] on input at bounding box center [465, 25] width 390 height 34
type input "j"
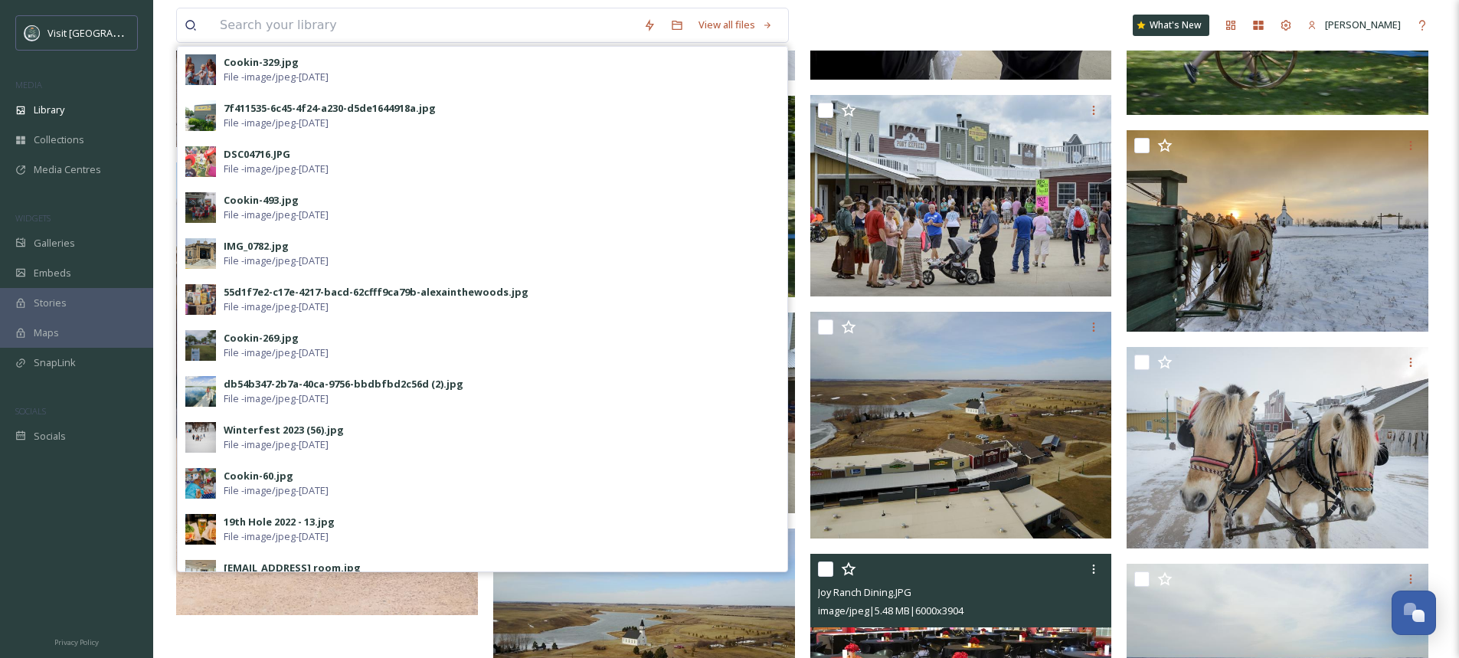
scroll to position [6686, 0]
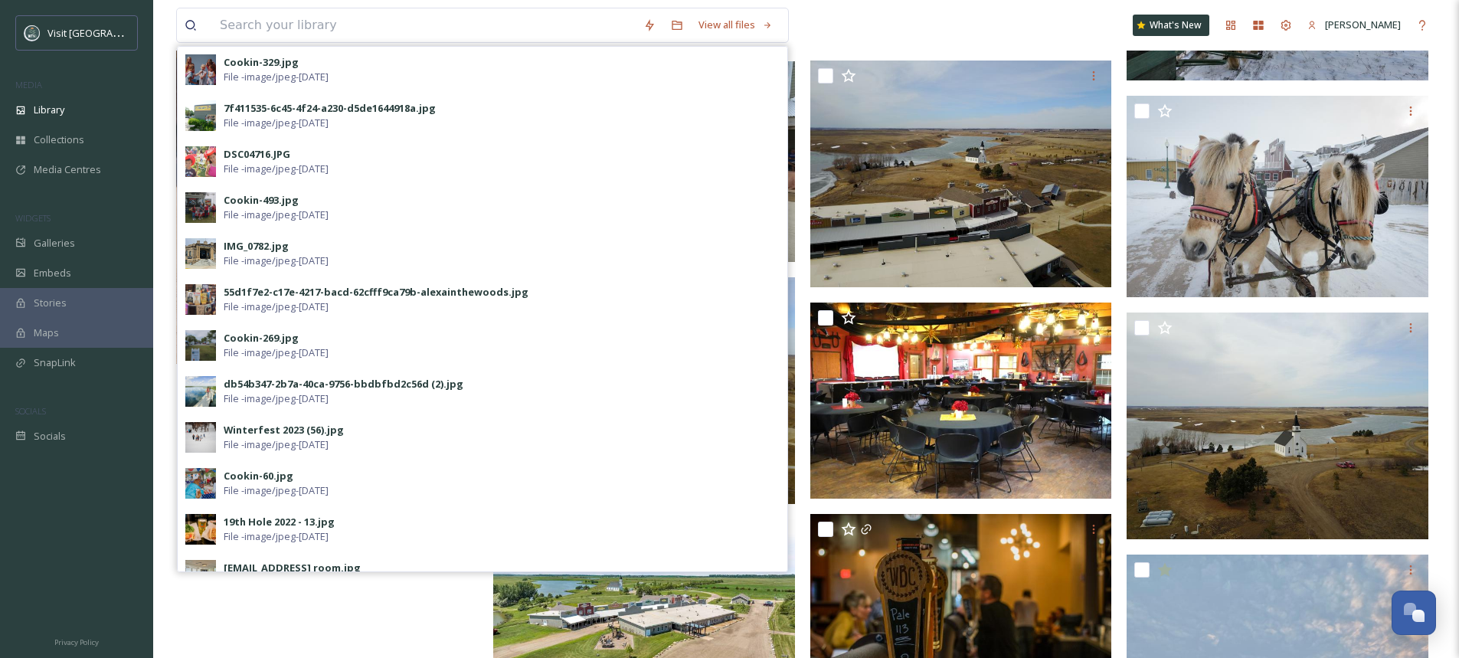
click at [852, 23] on div "View all files Cookin-329.jpg File - image/jpeg - [DATE] 7f411535-6c45-4f24-a23…" at bounding box center [806, 25] width 1260 height 51
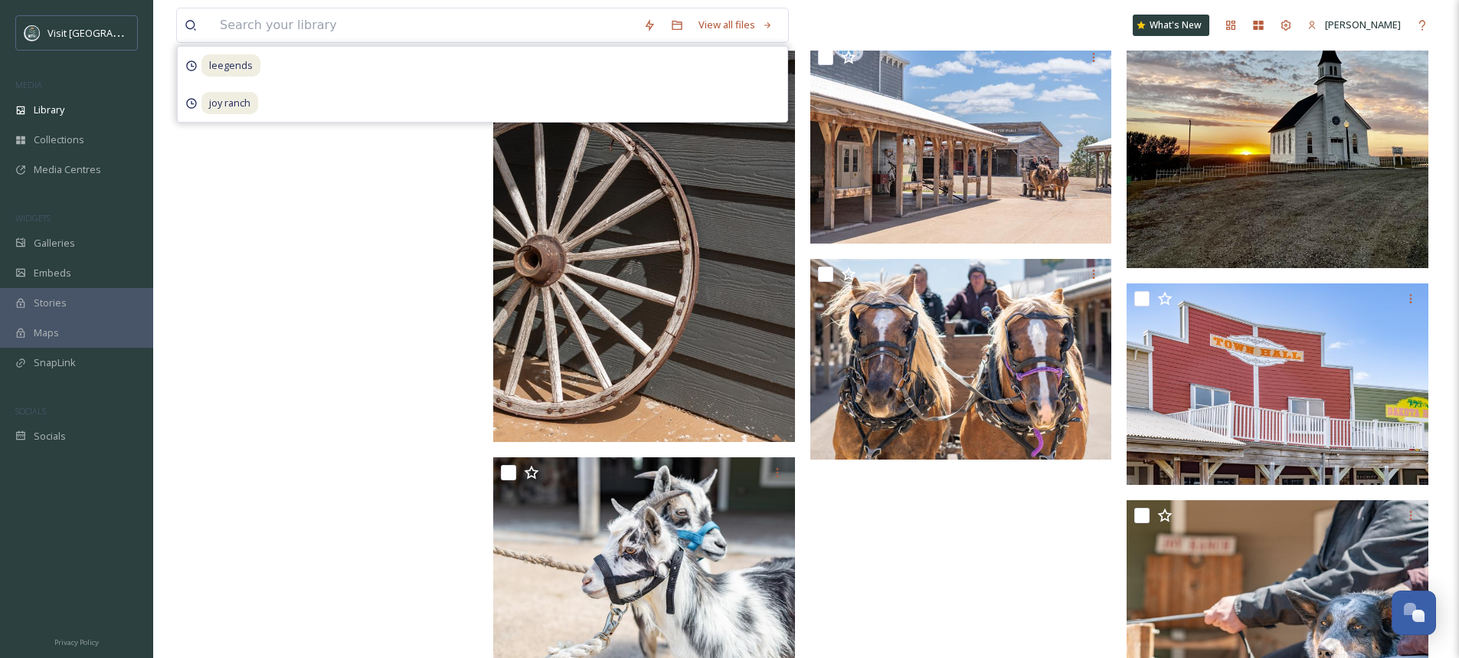
scroll to position [7375, 0]
click at [412, 26] on input at bounding box center [424, 25] width 424 height 34
type input "airport"
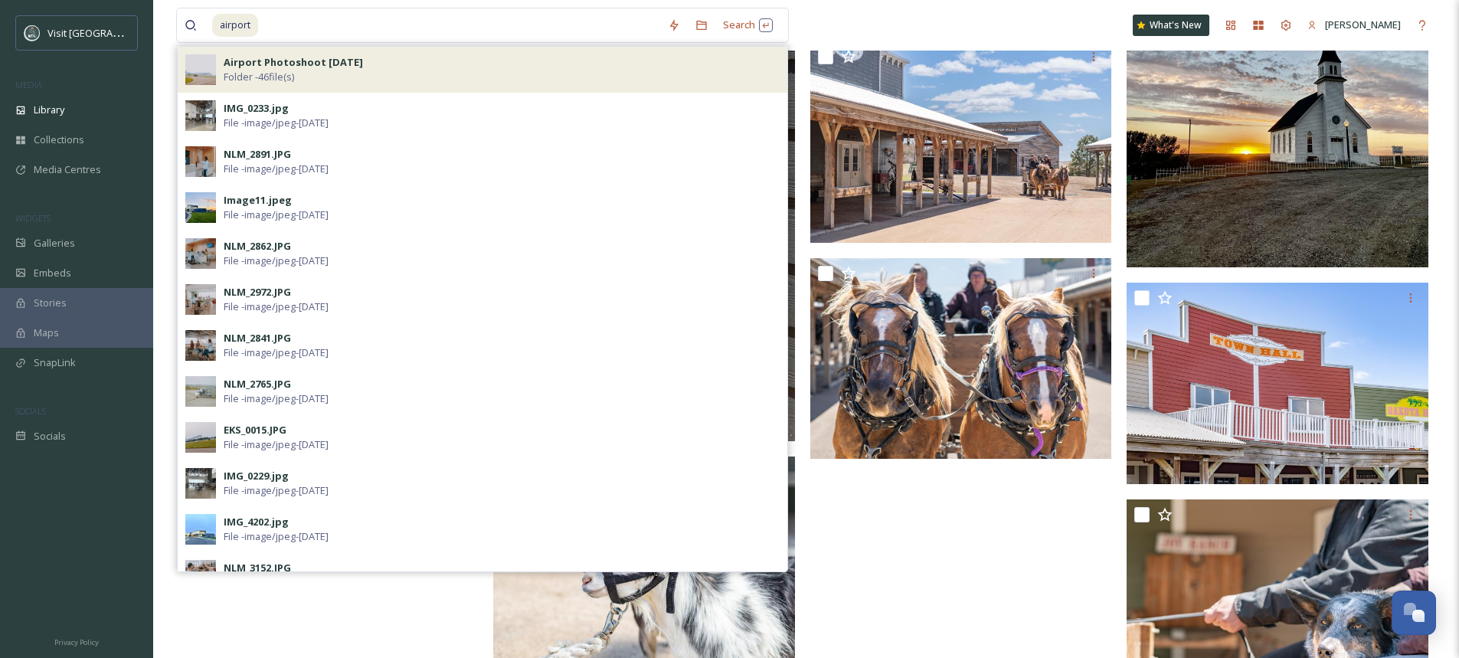
click at [368, 77] on div "Airport Photoshoot [DATE] Folder - 46 file(s)" at bounding box center [502, 69] width 556 height 29
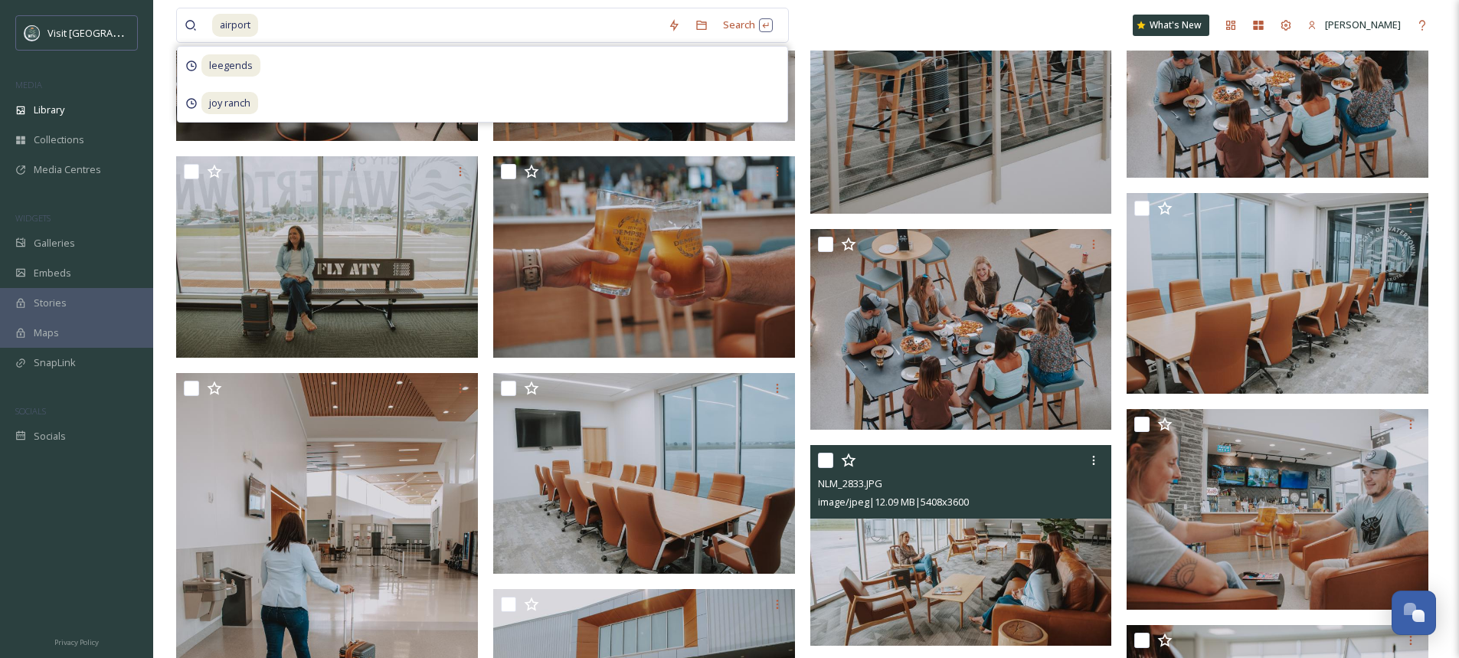
scroll to position [919, 0]
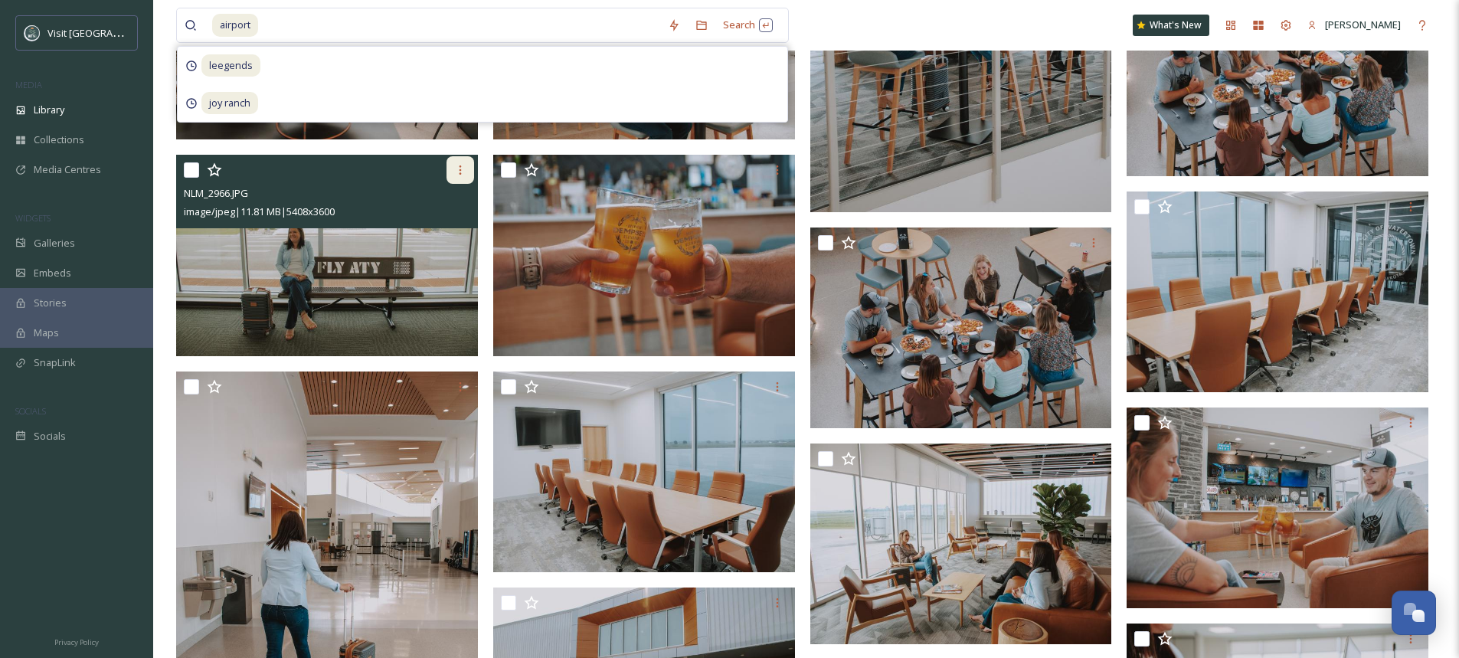
click at [463, 175] on icon at bounding box center [460, 170] width 12 height 12
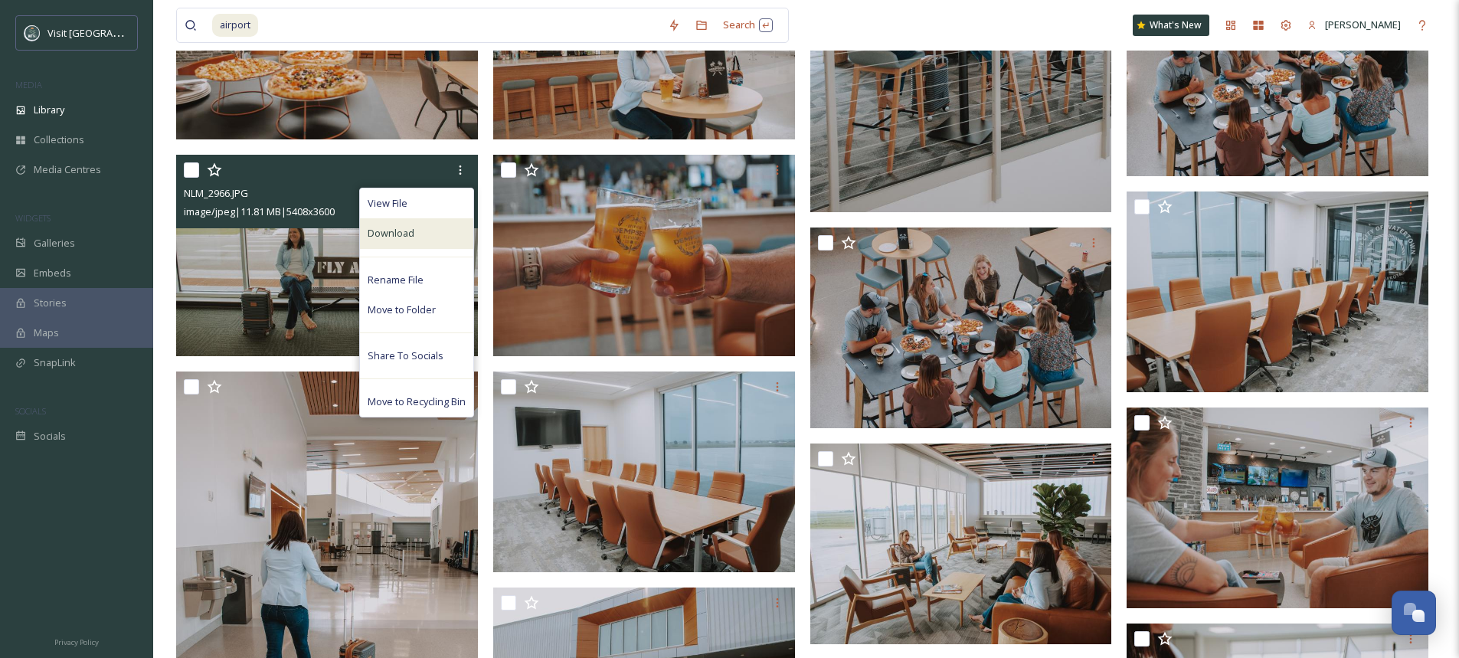
click at [442, 235] on div "Download" at bounding box center [416, 233] width 113 height 30
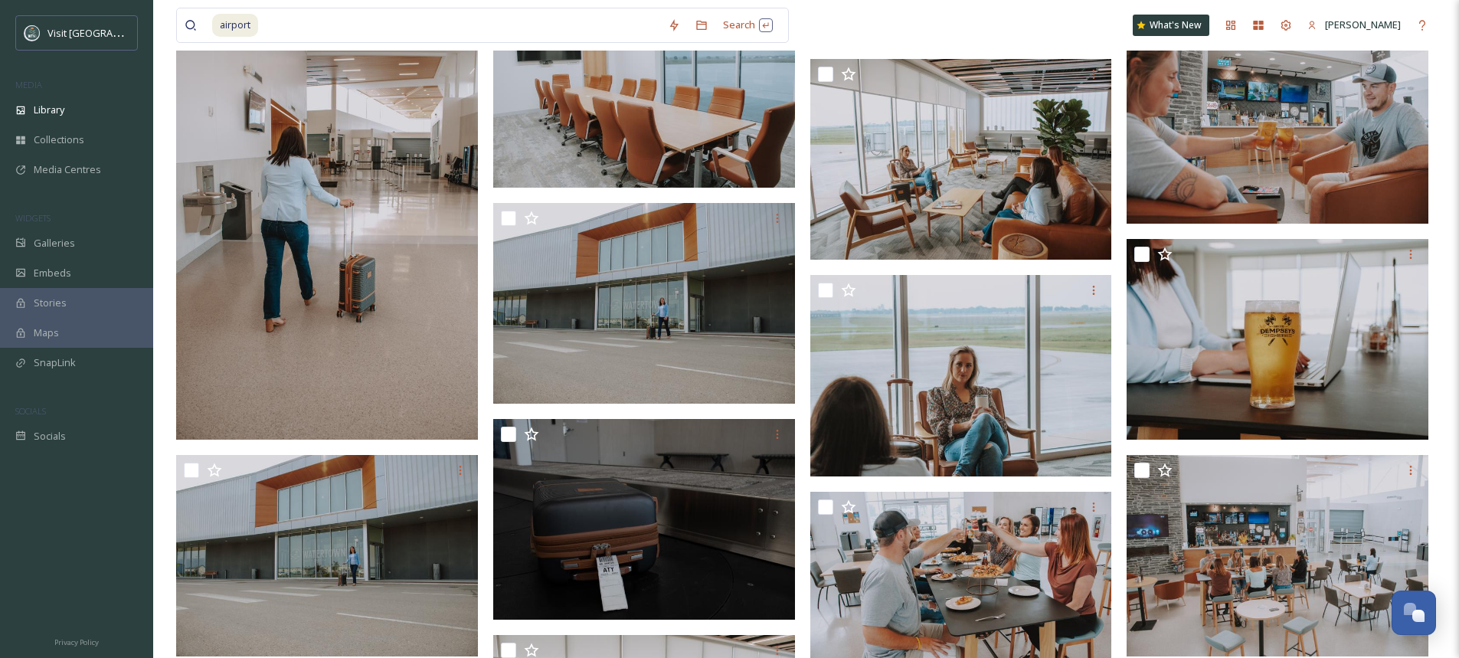
scroll to position [1302, 0]
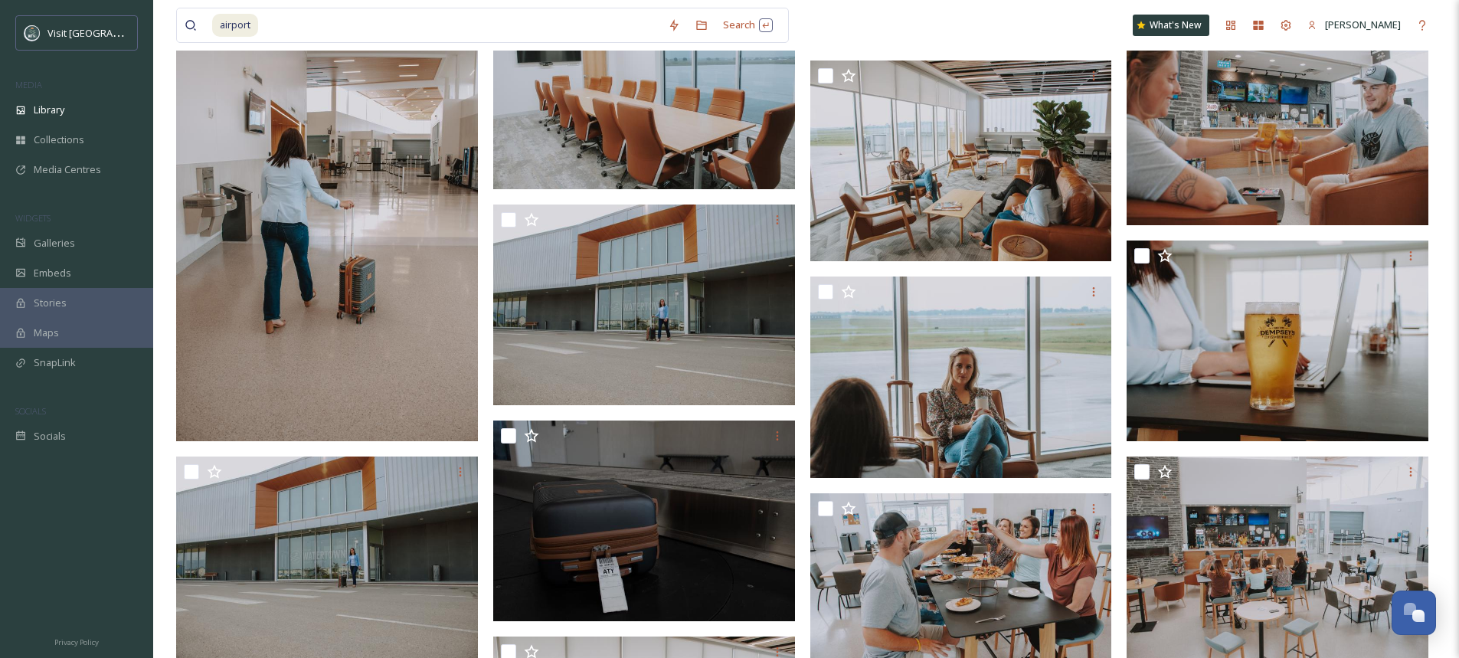
click at [1071, 33] on div "airport Search What's New [PERSON_NAME]" at bounding box center [806, 25] width 1260 height 51
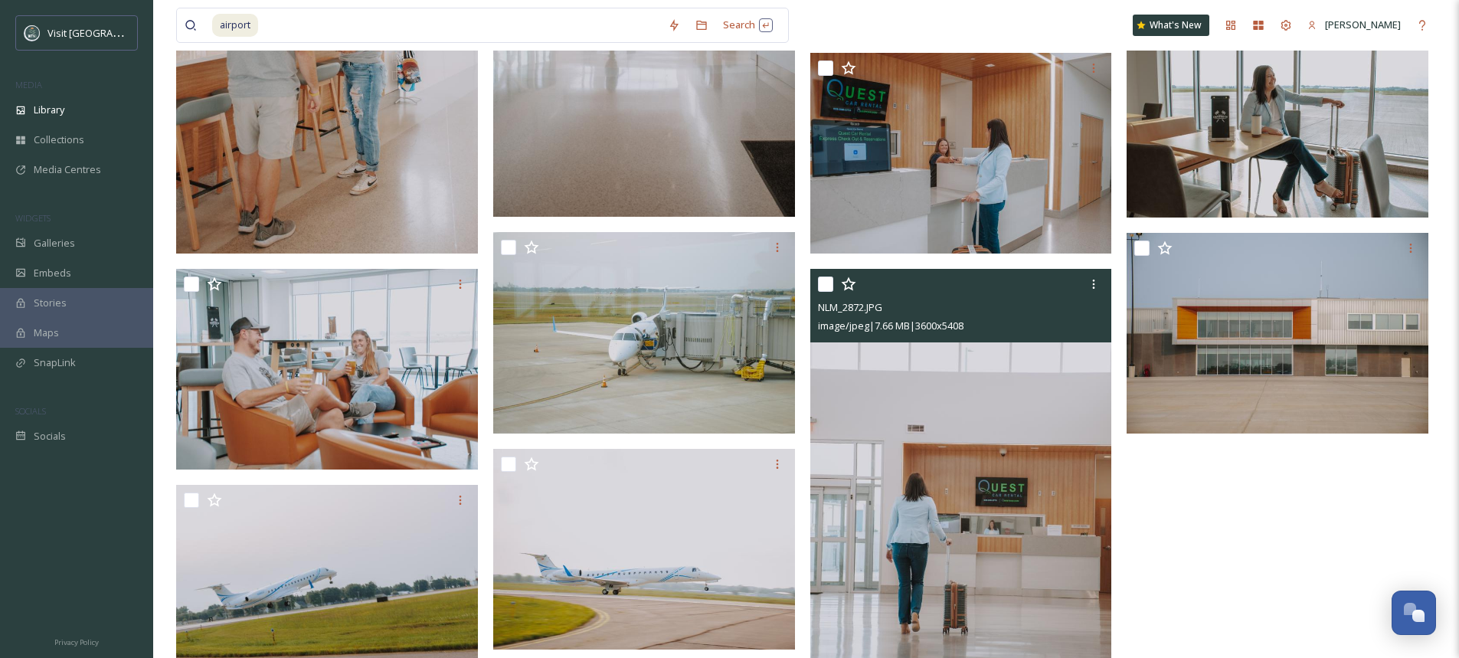
scroll to position [2298, 0]
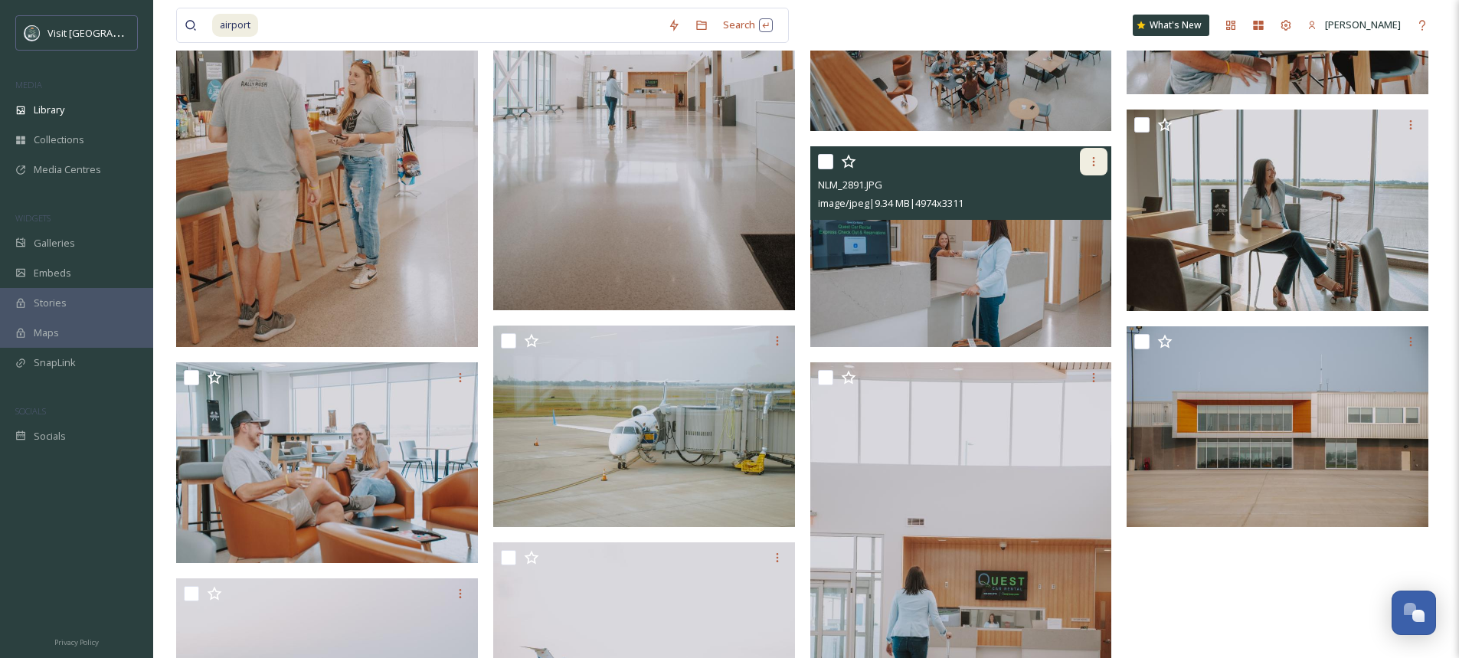
click at [1096, 165] on icon at bounding box center [1094, 161] width 12 height 12
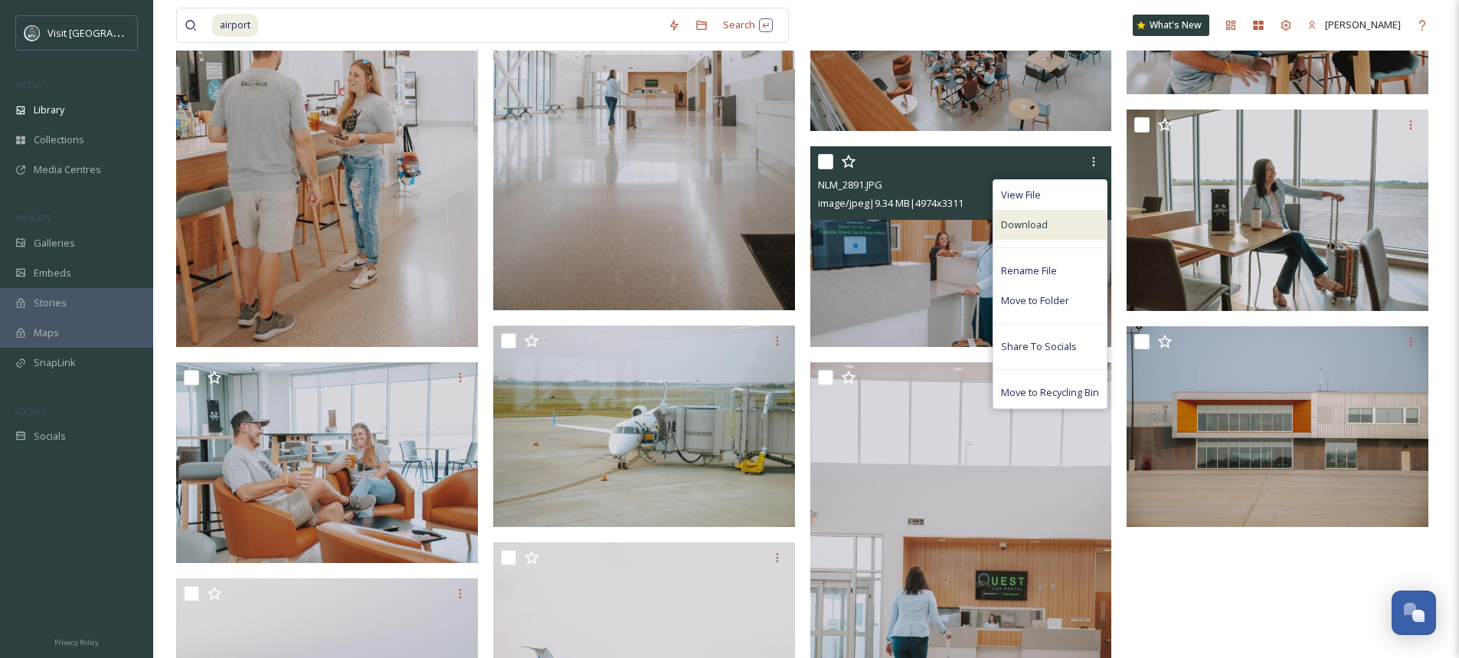
click at [1070, 223] on div "Download" at bounding box center [1049, 225] width 113 height 30
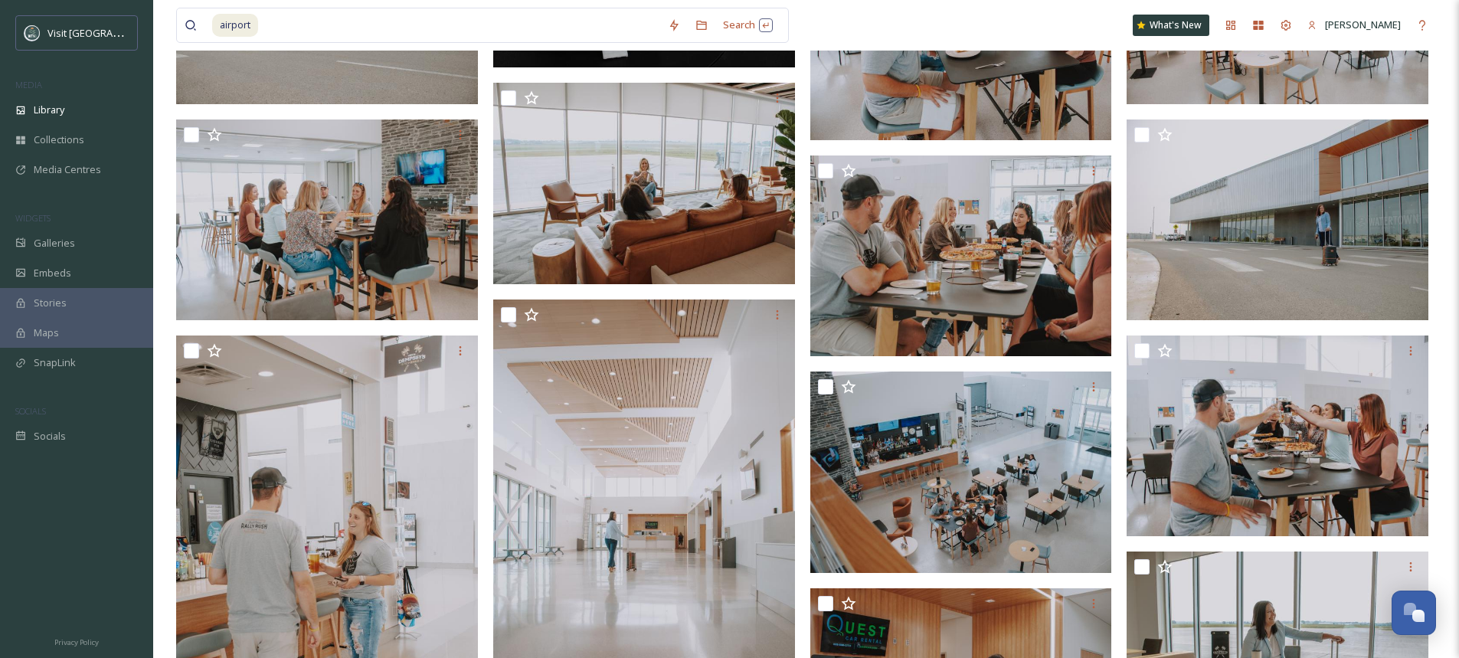
scroll to position [1855, 0]
